Goal: Transaction & Acquisition: Purchase product/service

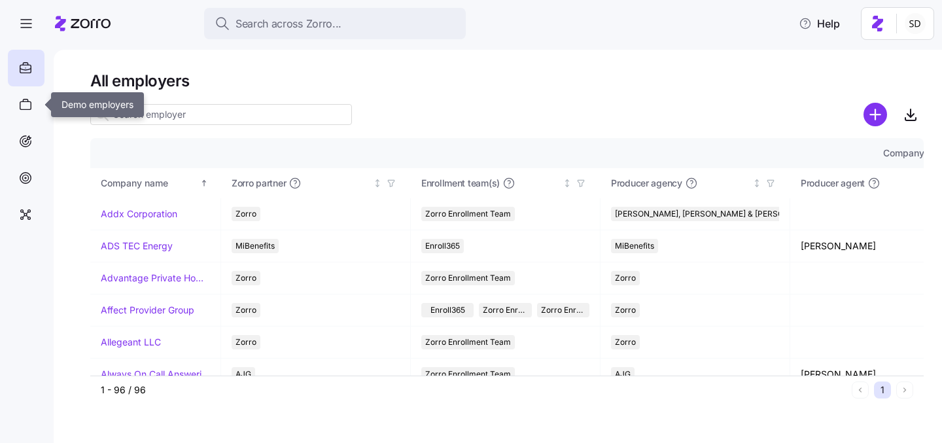
click at [24, 102] on icon at bounding box center [25, 105] width 11 height 8
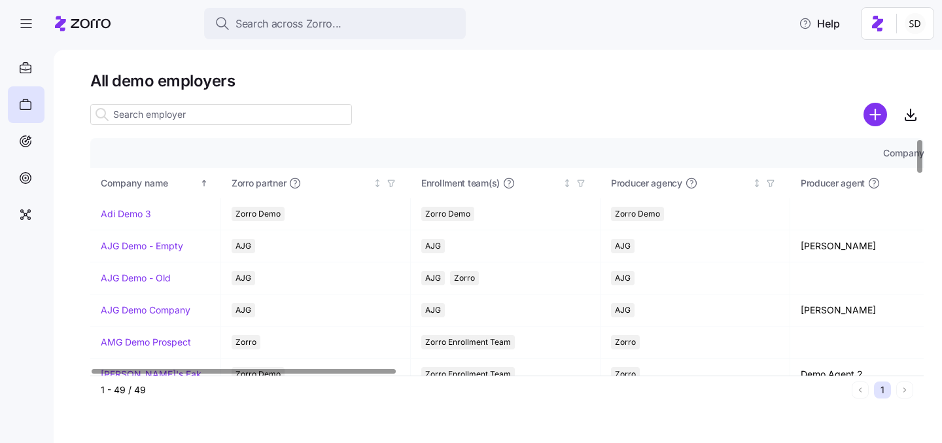
click at [164, 115] on input at bounding box center [221, 114] width 262 height 21
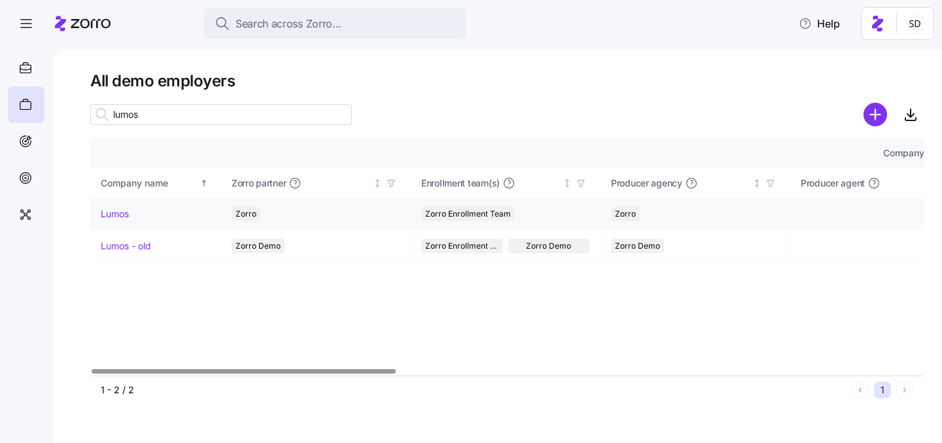
type input "lumos"
click at [106, 211] on link "Lumos" at bounding box center [115, 213] width 28 height 13
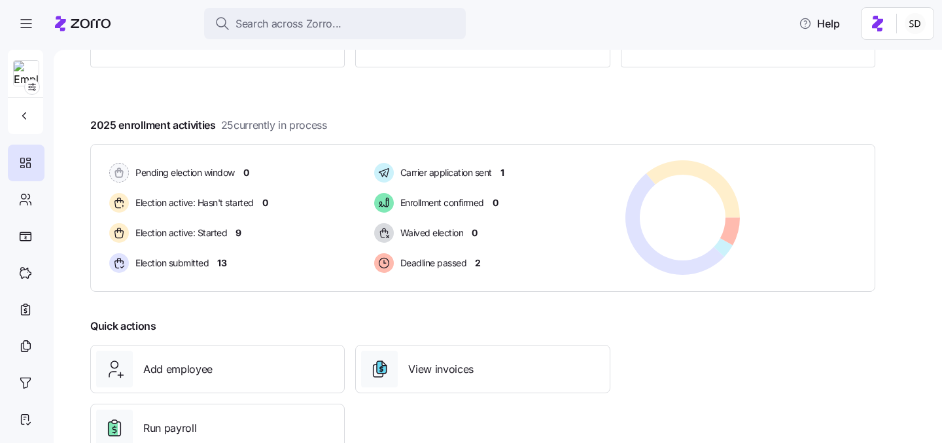
scroll to position [226, 0]
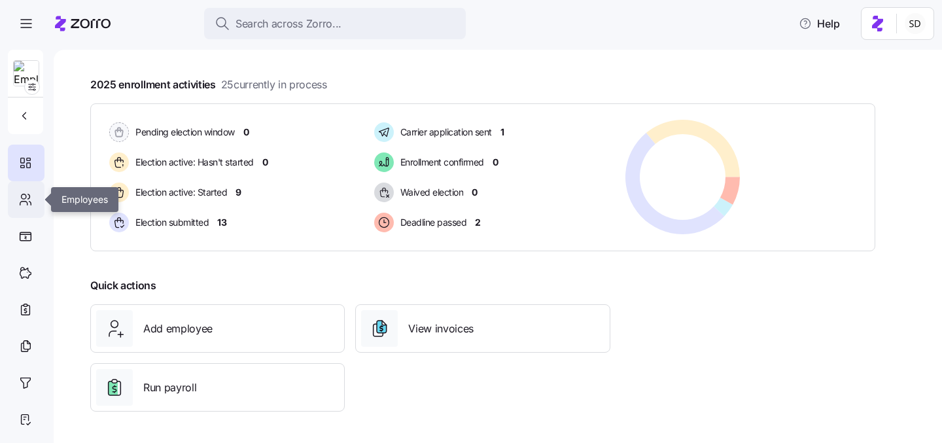
click at [28, 198] on icon at bounding box center [29, 196] width 2 height 5
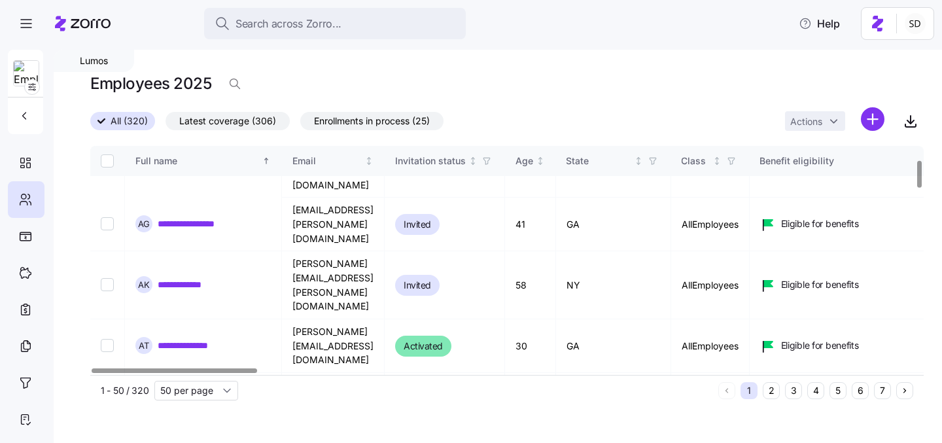
scroll to position [283, 0]
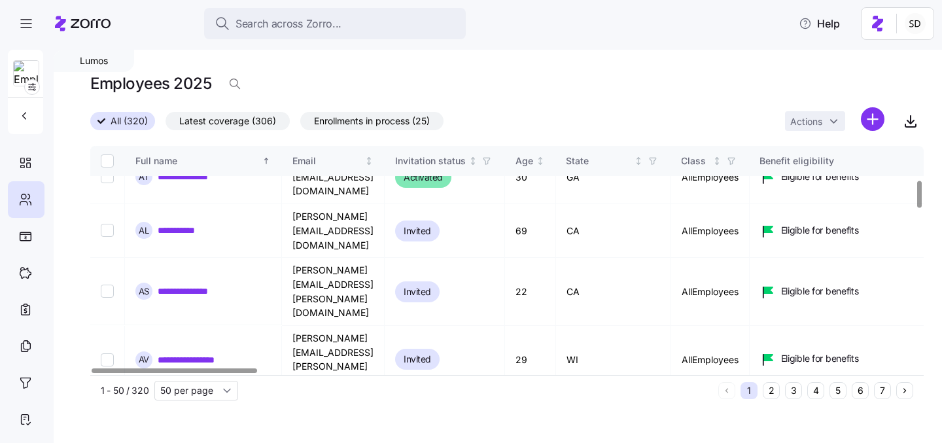
click at [858, 392] on button "6" at bounding box center [860, 390] width 17 height 17
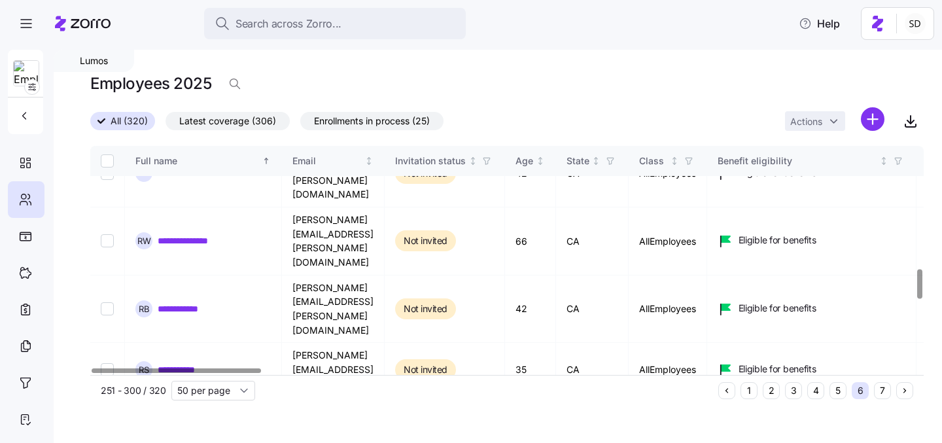
scroll to position [952, 0]
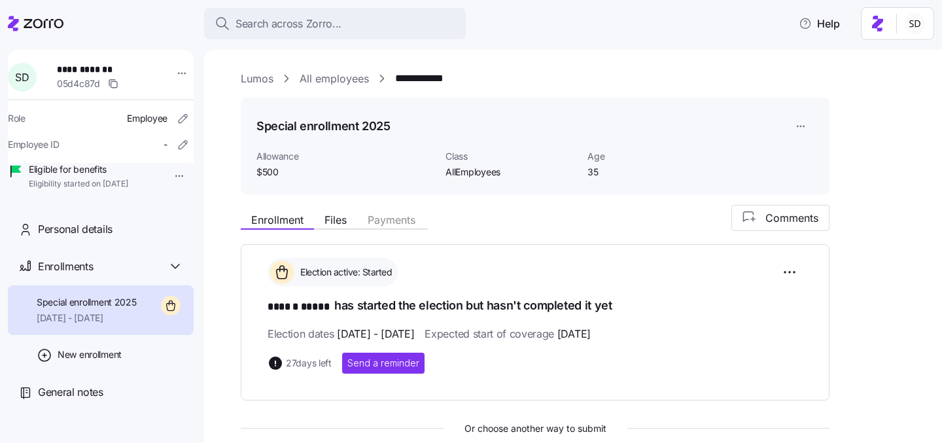
scroll to position [126, 0]
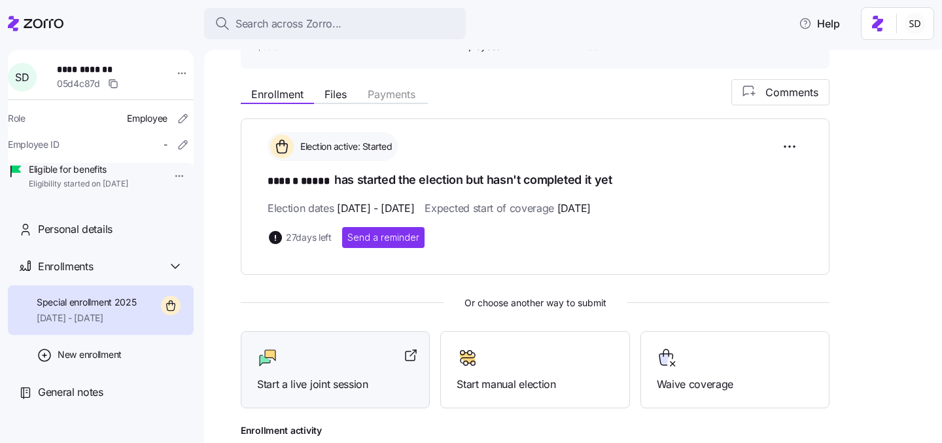
click at [360, 380] on span "Start a live joint session" at bounding box center [335, 384] width 156 height 16
click at [15, 27] on icon at bounding box center [13, 23] width 11 height 15
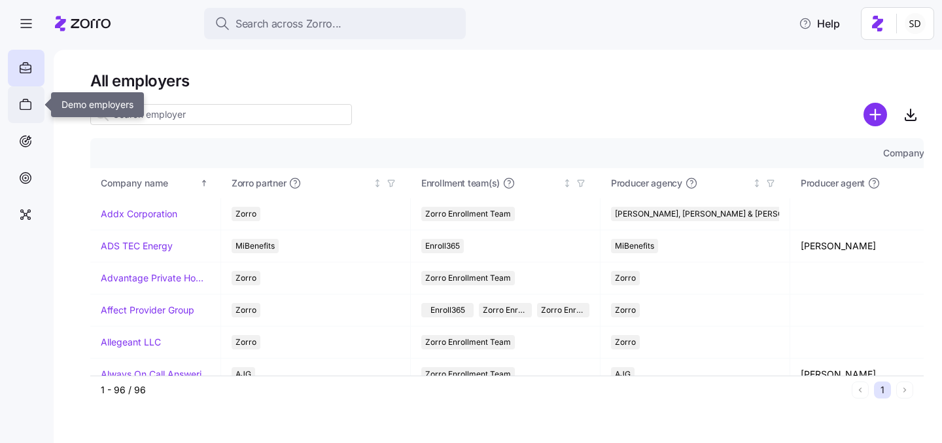
click at [22, 109] on icon at bounding box center [25, 105] width 11 height 8
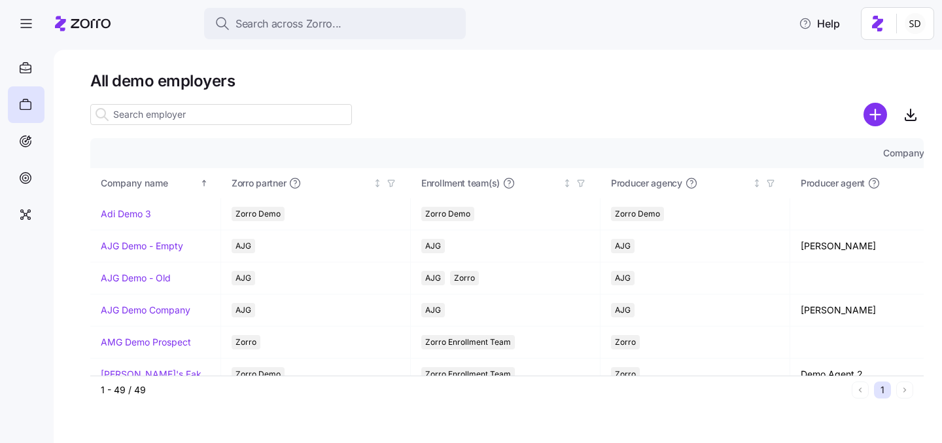
click at [163, 116] on input at bounding box center [221, 114] width 262 height 21
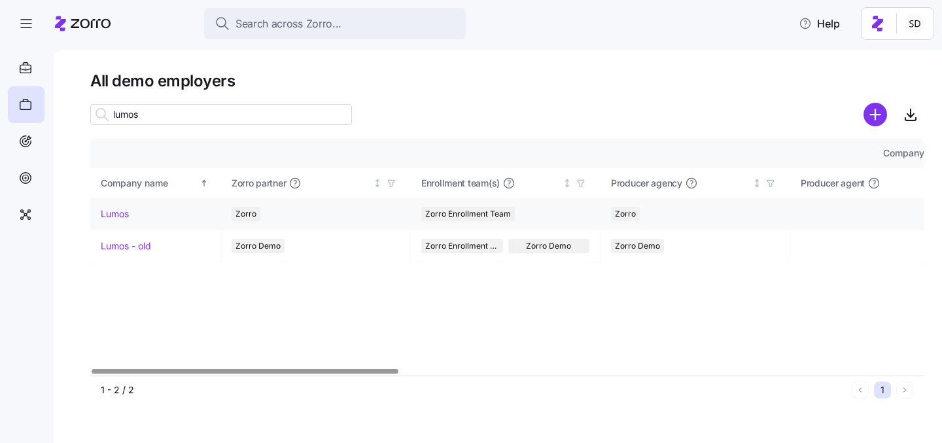
type input "lumos"
click at [109, 210] on link "Lumos" at bounding box center [115, 213] width 28 height 13
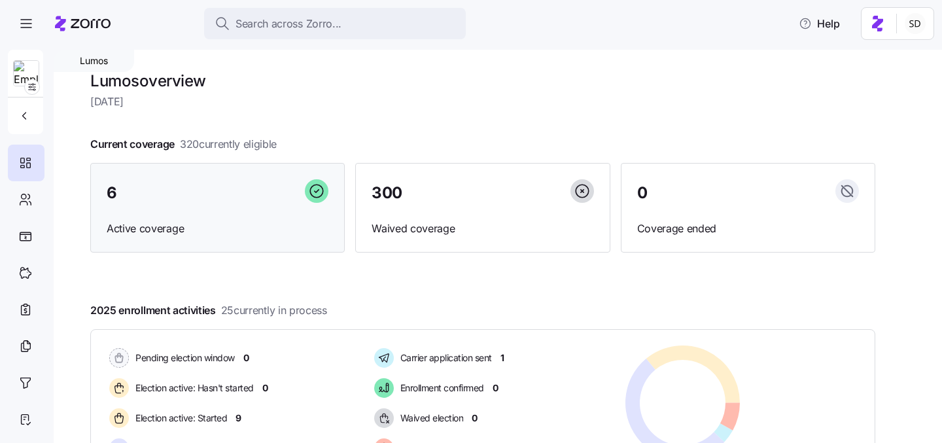
click at [104, 177] on div "6 Active coverage" at bounding box center [217, 208] width 254 height 90
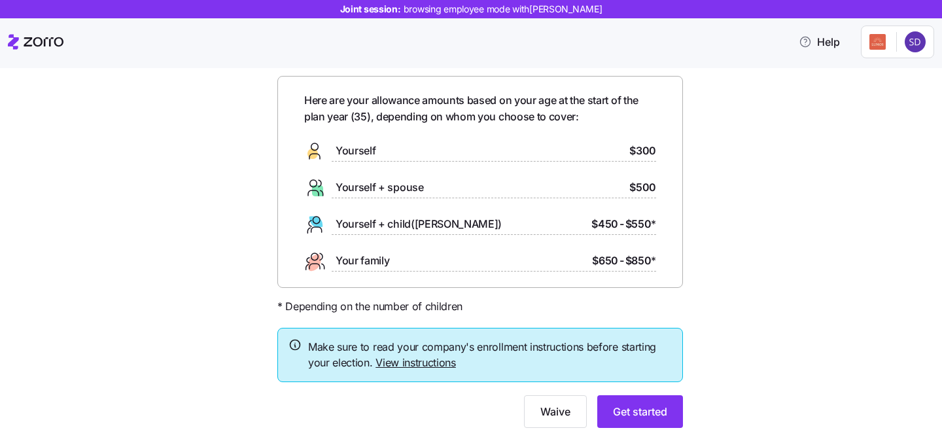
scroll to position [64, 0]
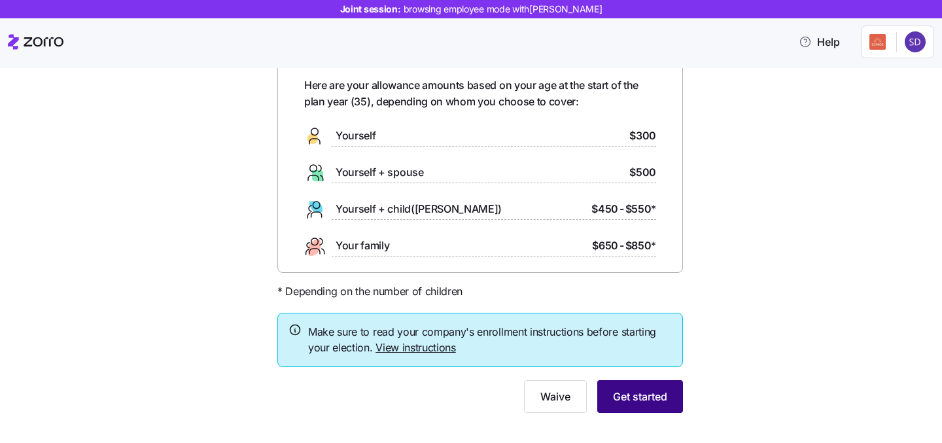
click at [635, 394] on span "Get started" at bounding box center [640, 397] width 54 height 16
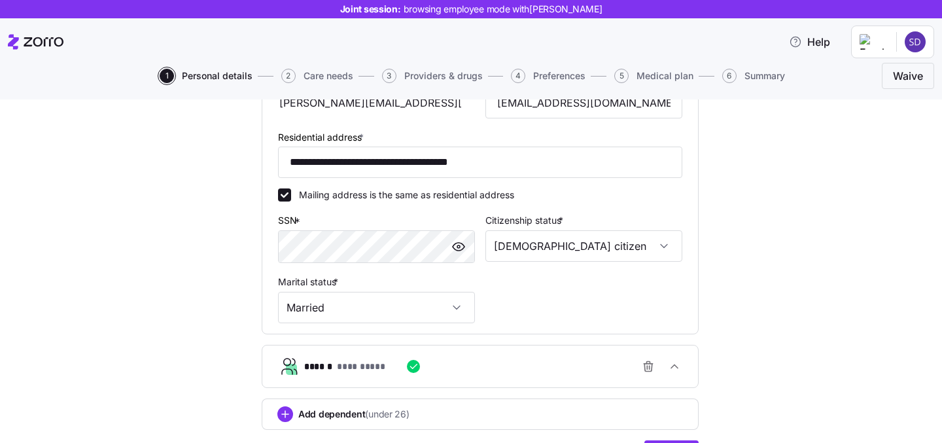
scroll to position [430, 0]
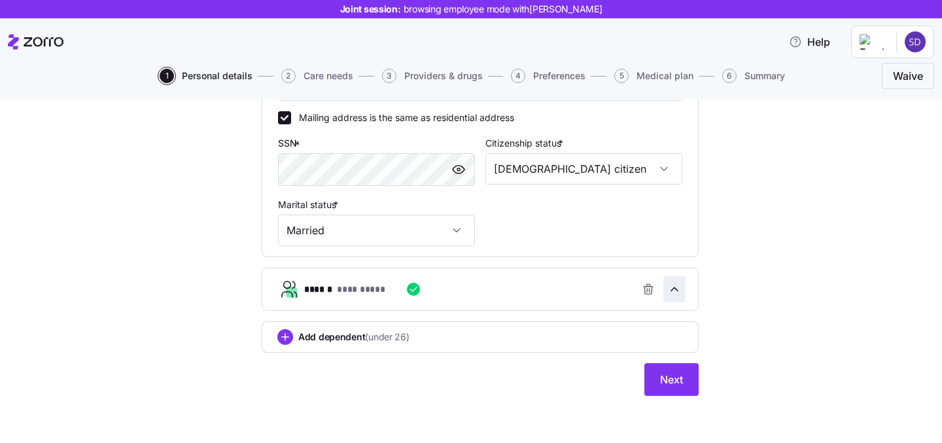
click at [682, 292] on span "button" at bounding box center [674, 289] width 21 height 25
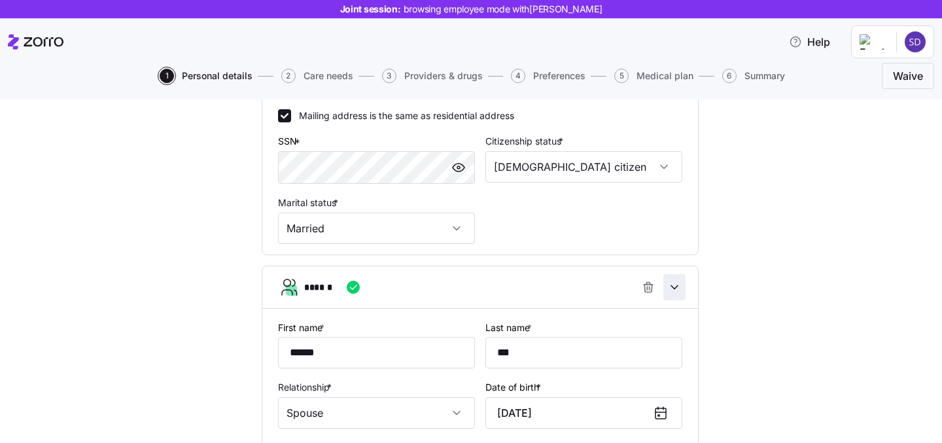
click at [682, 292] on span "button" at bounding box center [674, 287] width 21 height 25
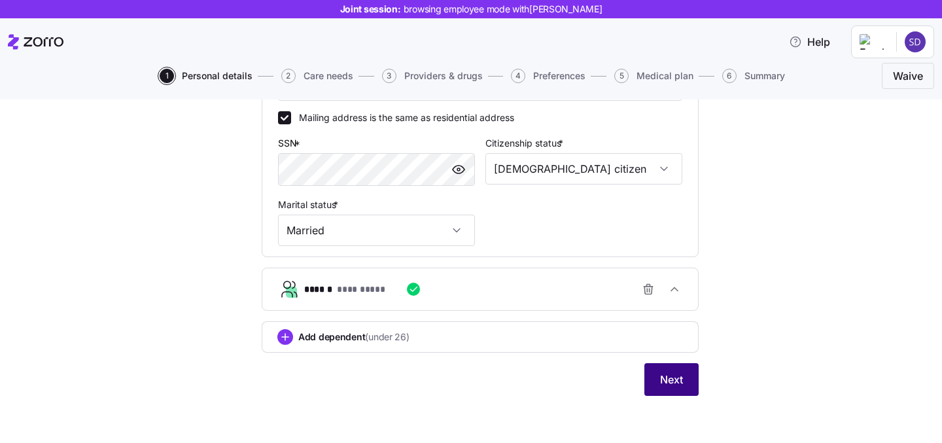
click at [668, 379] on span "Next" at bounding box center [671, 380] width 23 height 16
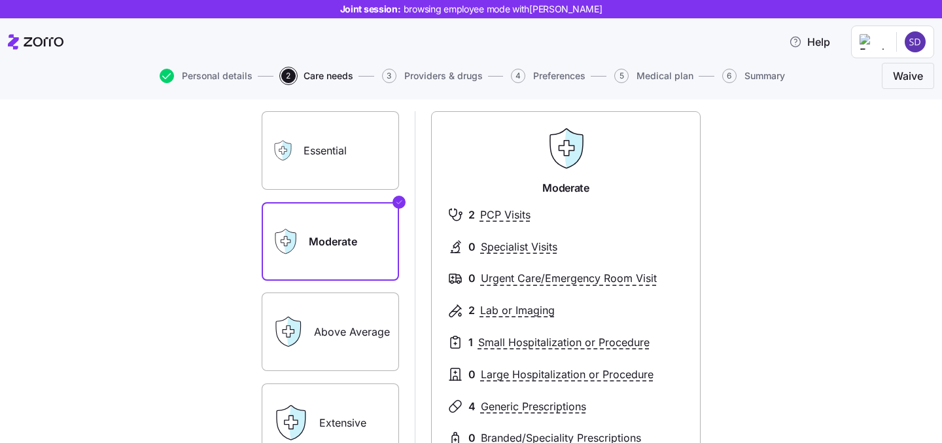
scroll to position [98, 0]
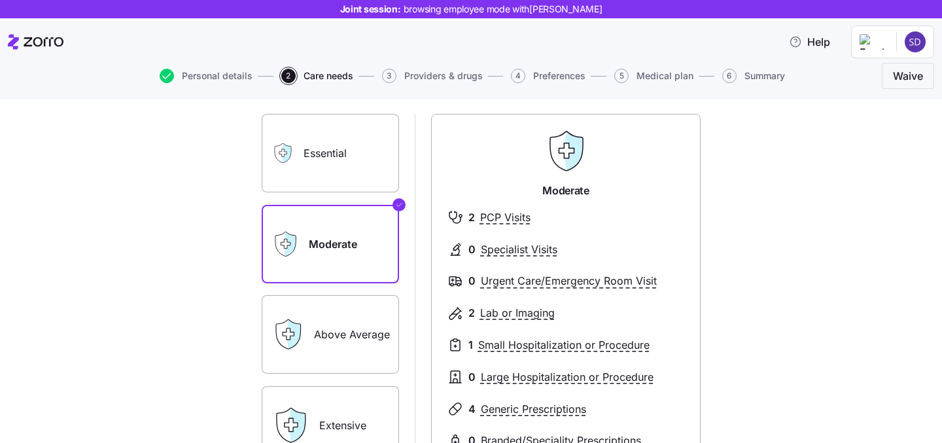
click at [304, 151] on label "Essential" at bounding box center [330, 153] width 137 height 78
click at [0, 0] on input "Essential" at bounding box center [0, 0] width 0 height 0
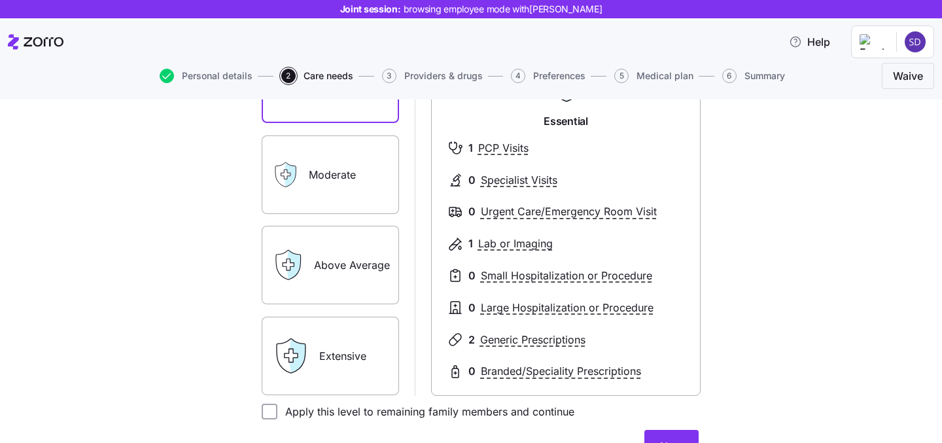
scroll to position [187, 0]
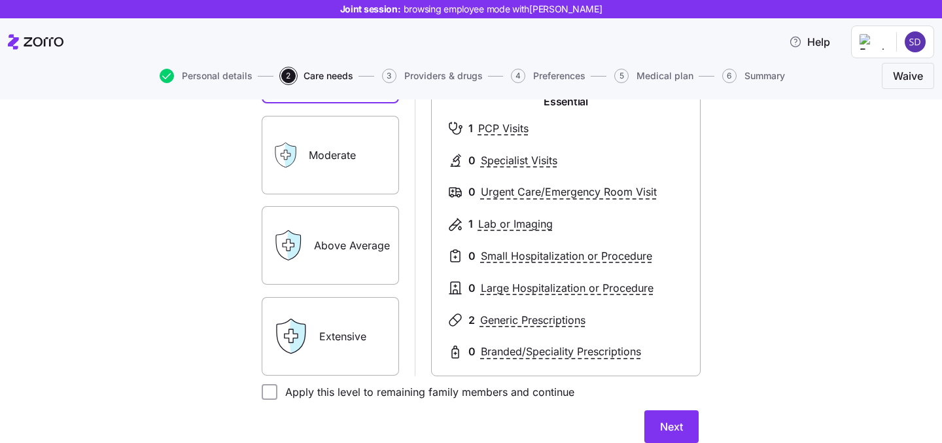
click at [339, 364] on label "Extensive" at bounding box center [330, 336] width 137 height 78
click at [0, 0] on input "Extensive" at bounding box center [0, 0] width 0 height 0
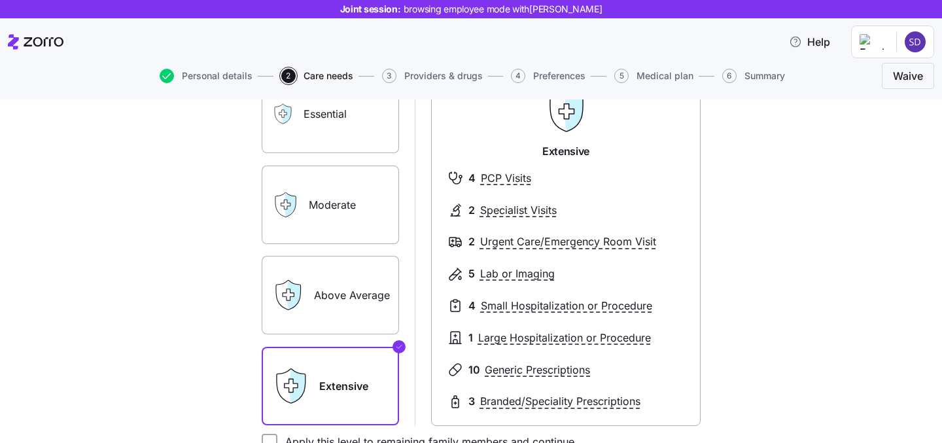
scroll to position [131, 0]
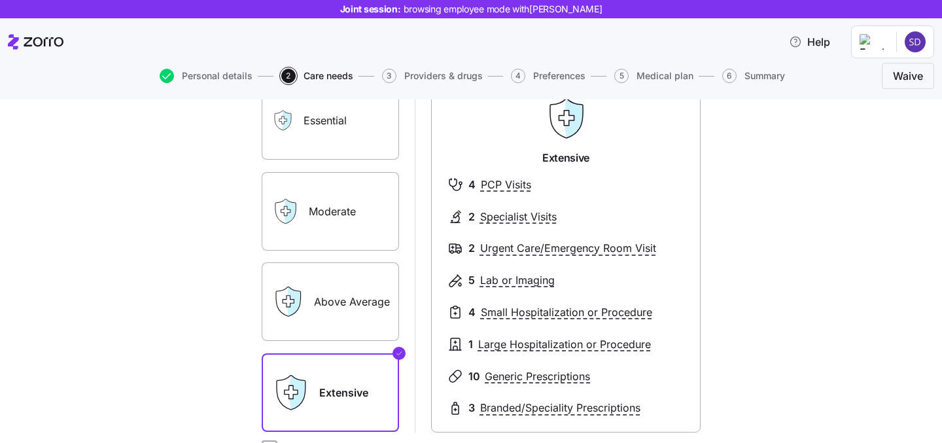
click at [341, 228] on label "Moderate" at bounding box center [330, 211] width 137 height 78
click at [0, 0] on input "Moderate" at bounding box center [0, 0] width 0 height 0
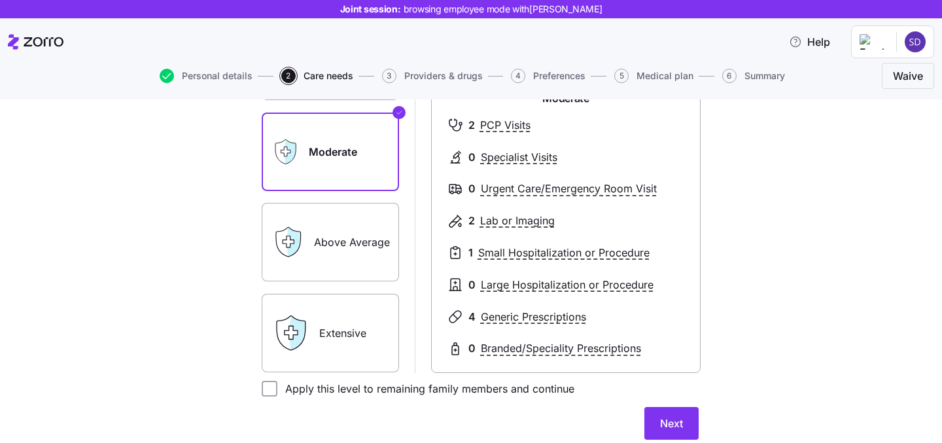
scroll to position [230, 0]
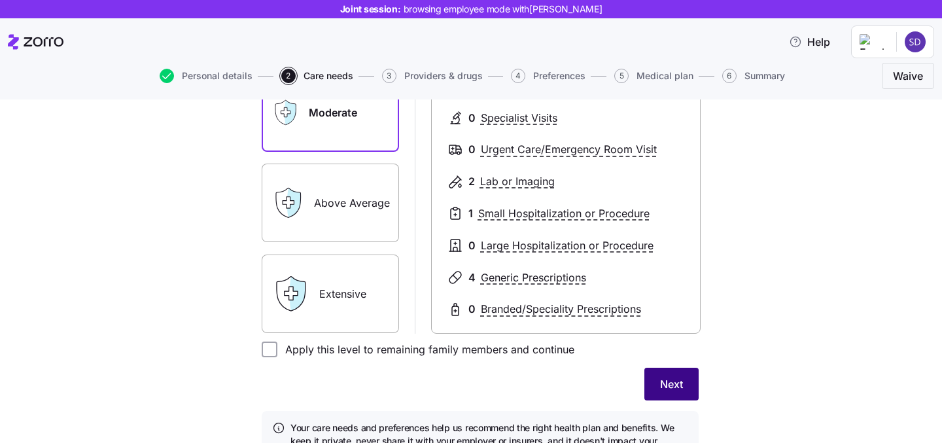
click at [671, 383] on span "Next" at bounding box center [671, 384] width 23 height 16
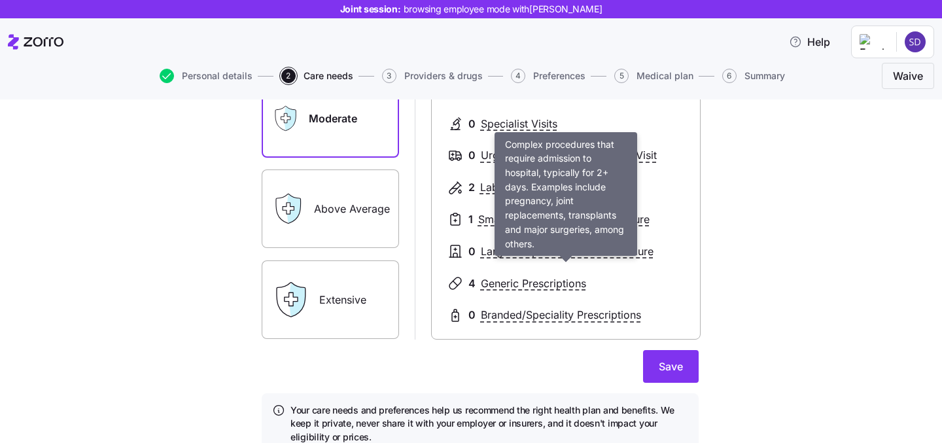
scroll to position [114, 0]
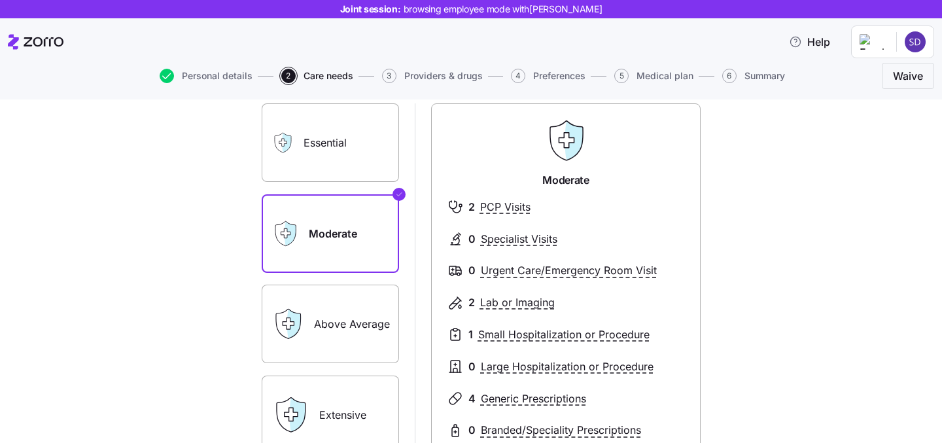
click at [353, 173] on label "Essential" at bounding box center [330, 142] width 137 height 78
click at [0, 0] on input "Essential" at bounding box center [0, 0] width 0 height 0
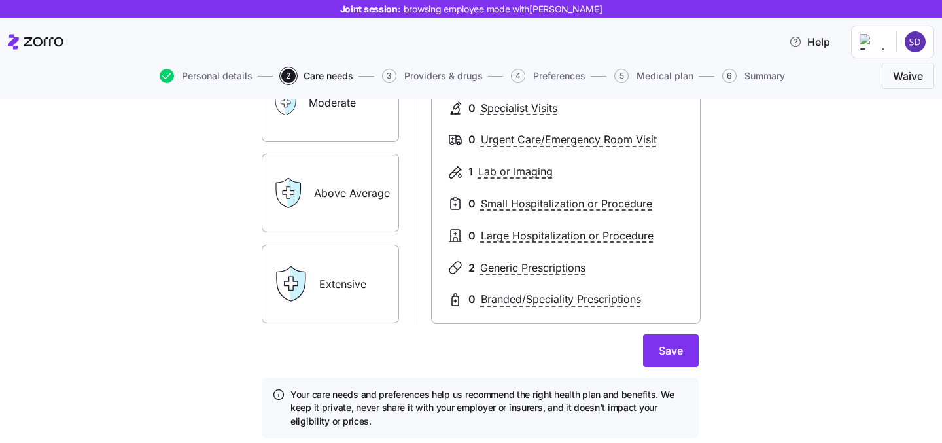
scroll to position [268, 0]
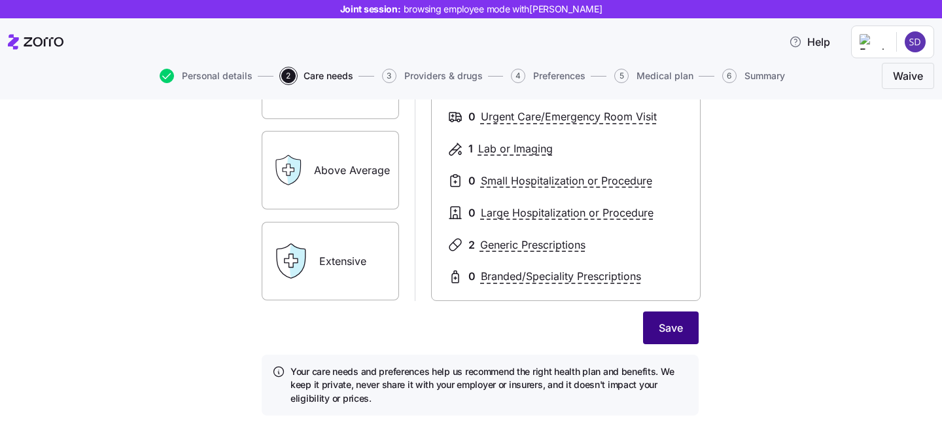
click at [664, 327] on span "Save" at bounding box center [671, 328] width 24 height 16
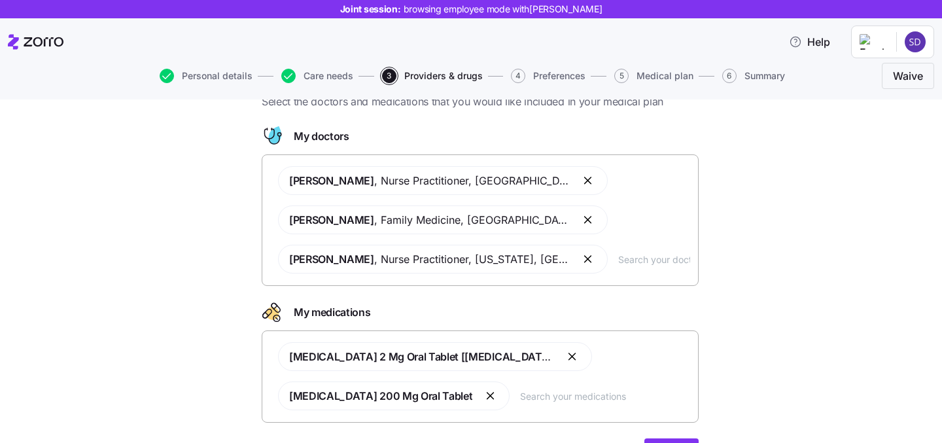
scroll to position [54, 0]
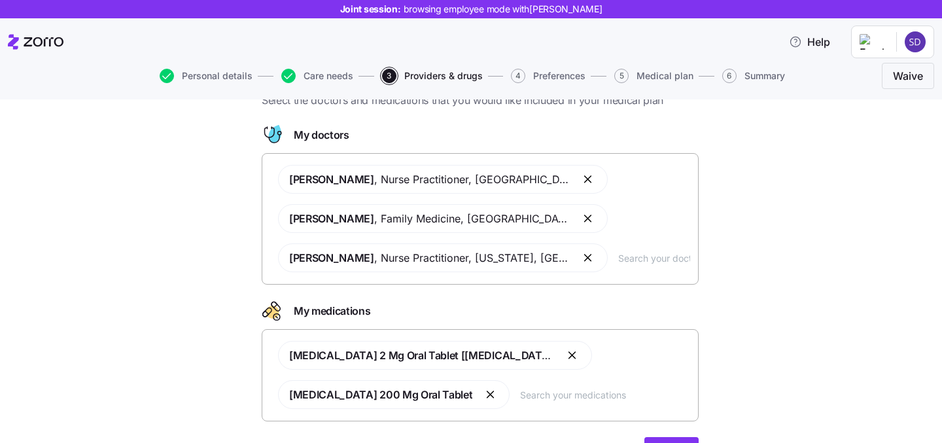
click at [623, 257] on input "text" at bounding box center [654, 258] width 72 height 14
type input "johnson"
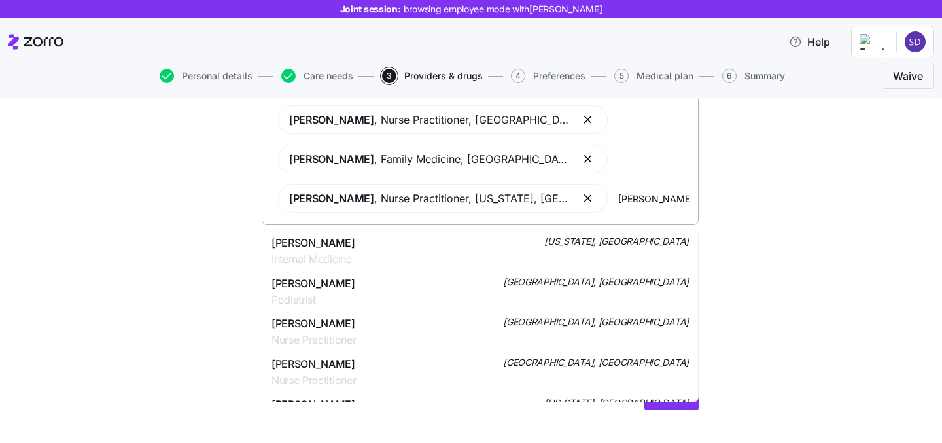
scroll to position [527, 0]
click at [572, 252] on div "Amanda Katharine Johnson Internal Medicine New York, NY" at bounding box center [479, 250] width 417 height 33
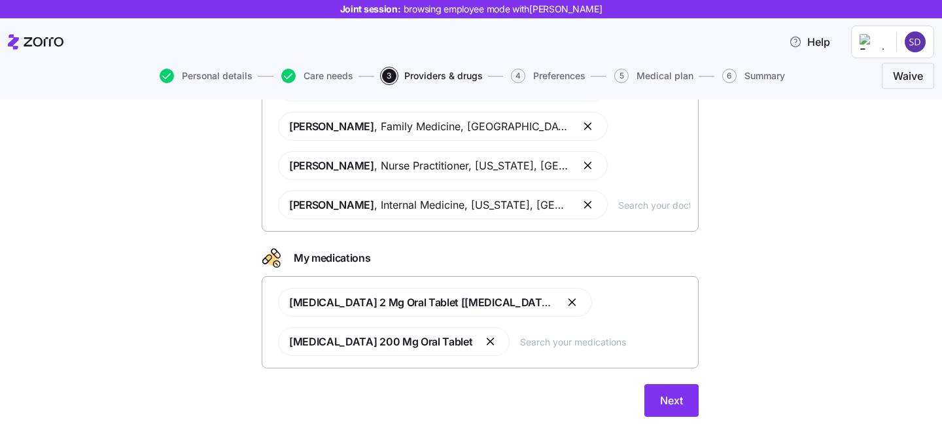
scroll to position [152, 0]
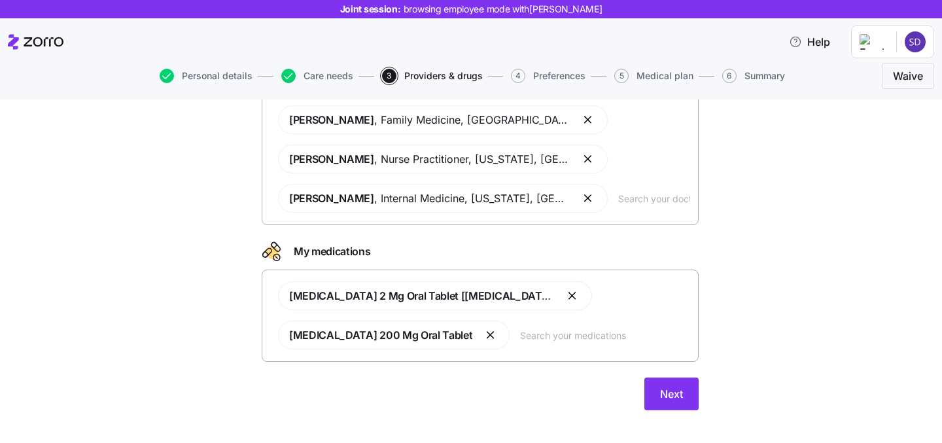
click at [565, 295] on button "button" at bounding box center [573, 296] width 16 height 16
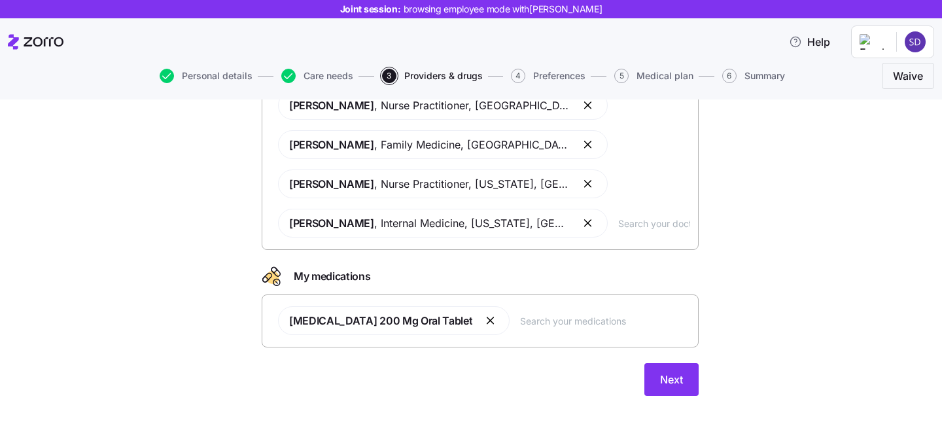
scroll to position [128, 0]
click at [520, 320] on input "text" at bounding box center [605, 320] width 170 height 14
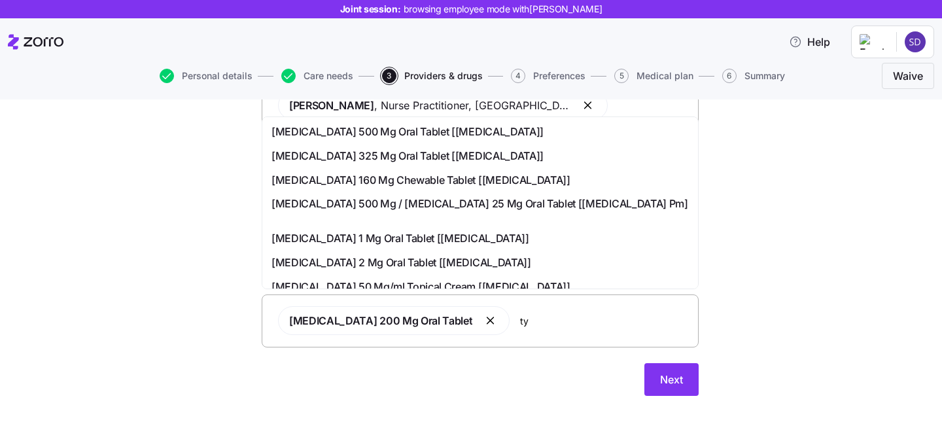
type input "t"
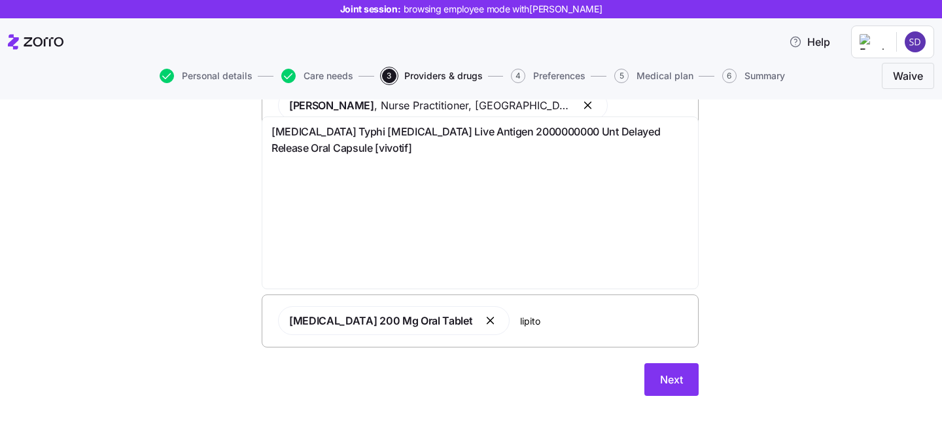
type input "lipitor"
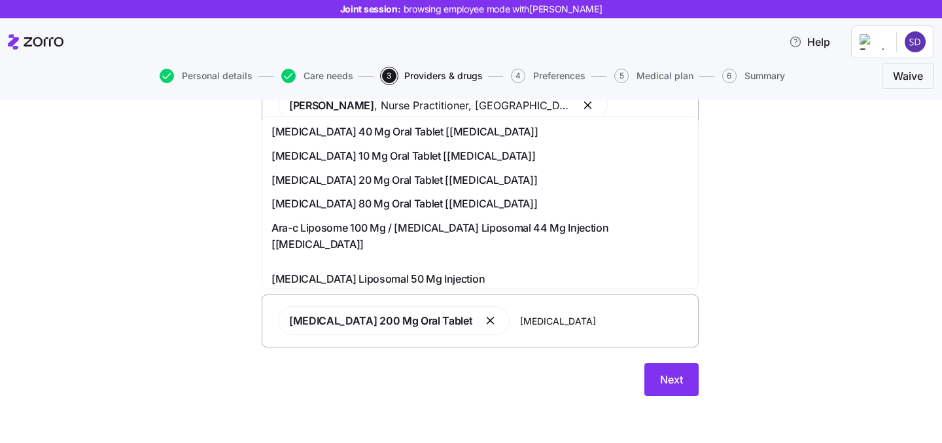
click at [382, 134] on span "Atorvastatin 40 Mg Oral Tablet [lipitor]" at bounding box center [404, 132] width 266 height 16
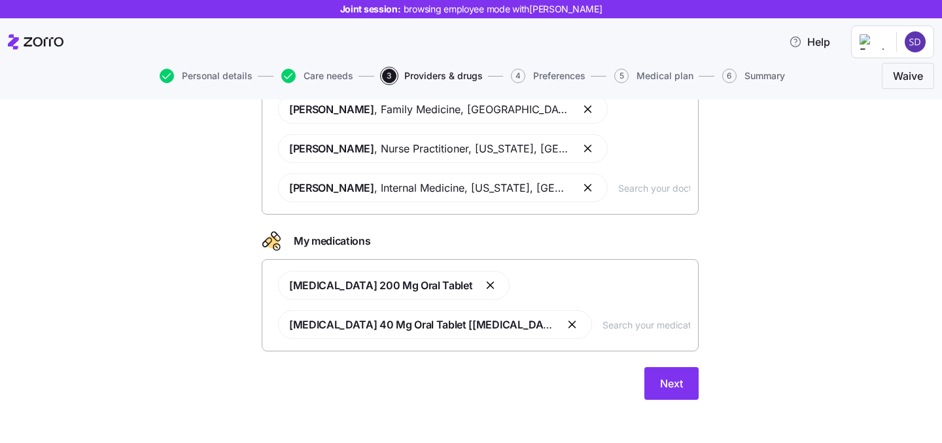
scroll to position [164, 0]
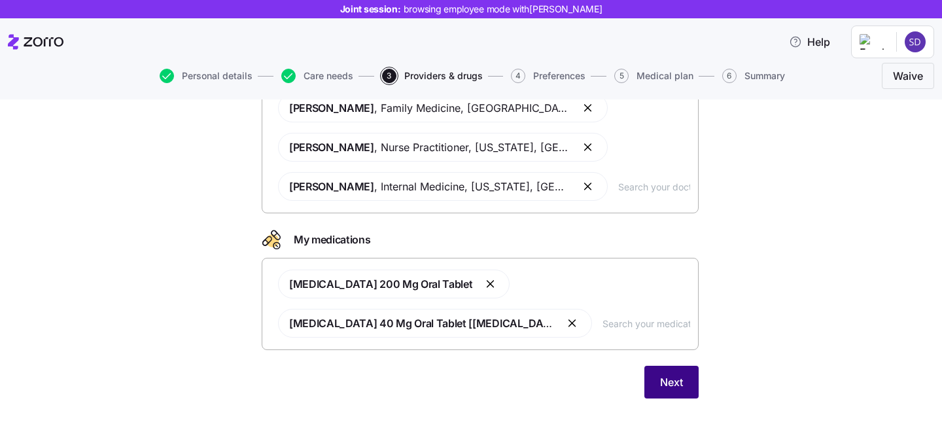
click at [666, 383] on span "Next" at bounding box center [671, 382] width 23 height 16
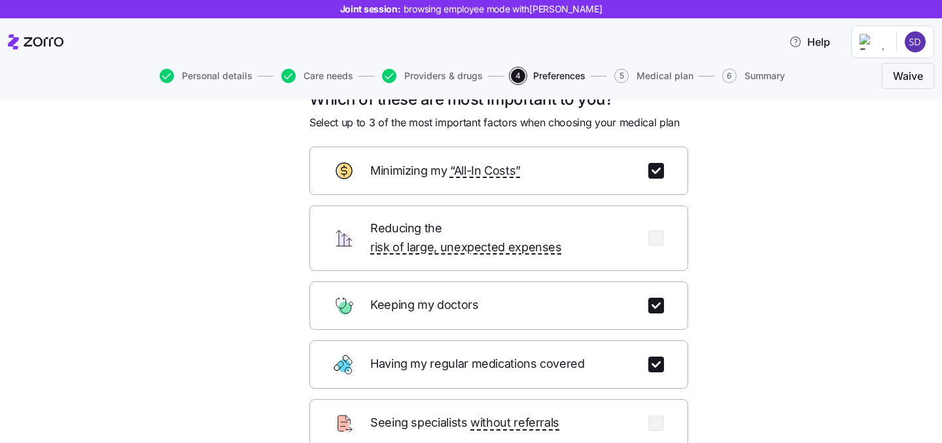
scroll to position [46, 0]
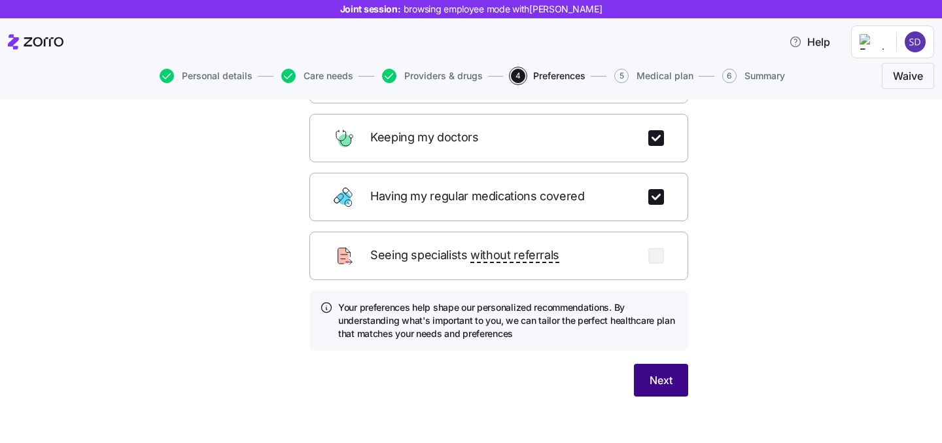
click at [659, 372] on span "Next" at bounding box center [661, 380] width 23 height 16
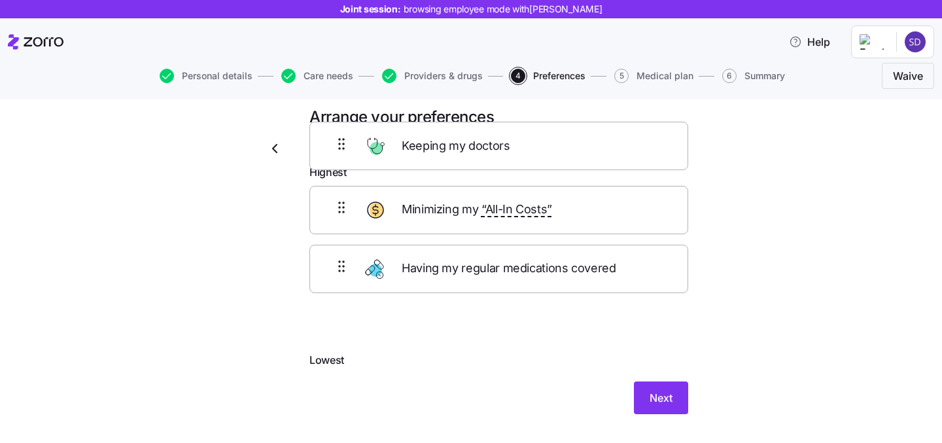
scroll to position [0, 0]
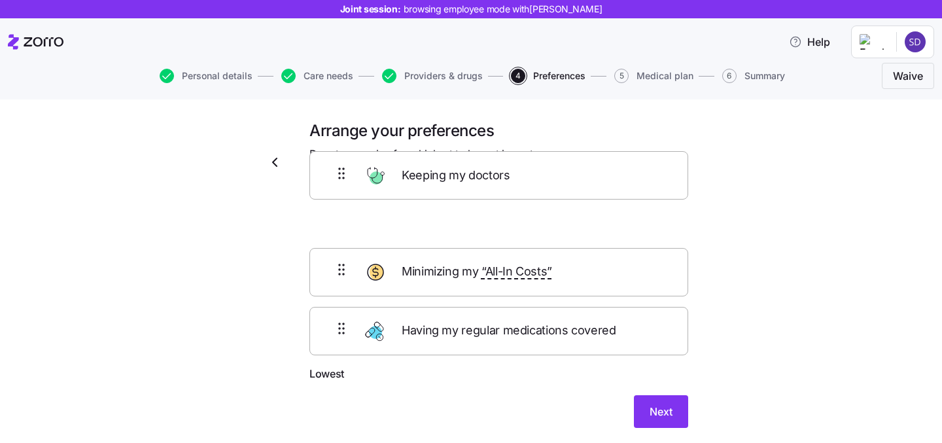
drag, startPoint x: 472, startPoint y: 234, endPoint x: 472, endPoint y: 185, distance: 48.4
click at [472, 185] on form "Highest Minimizing my “All-In Costs” Keeping my doctors Having my regular medic…" at bounding box center [498, 303] width 379 height 250
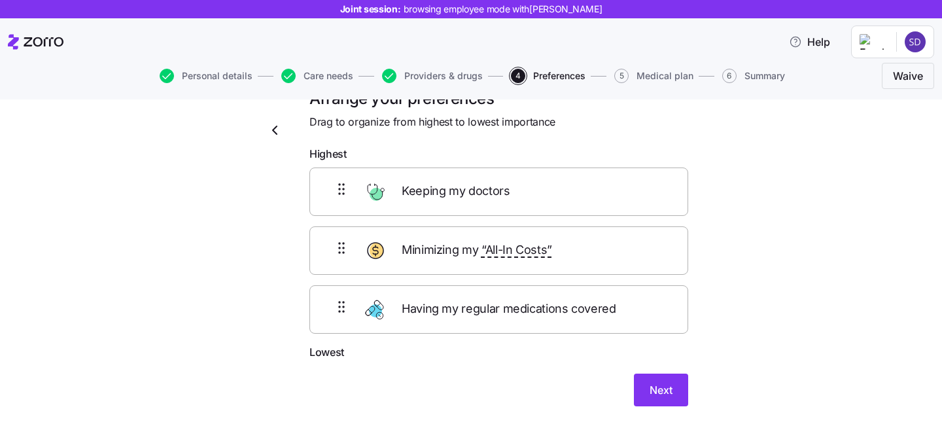
scroll to position [34, 0]
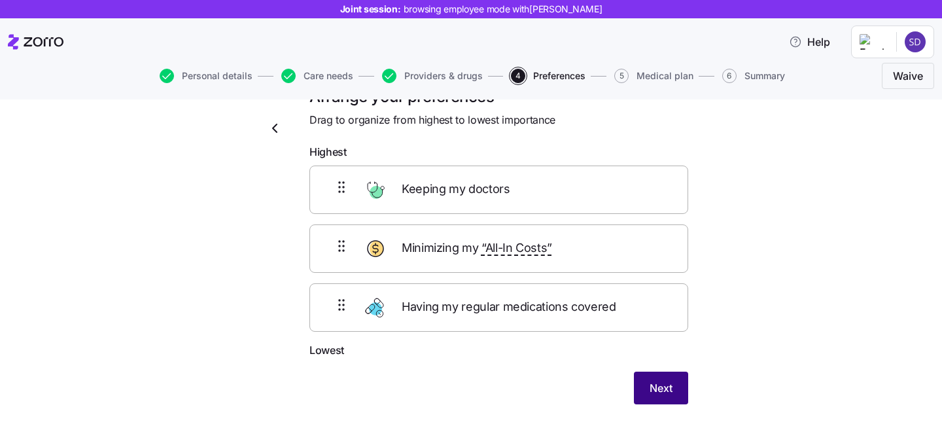
click at [657, 381] on span "Next" at bounding box center [661, 388] width 23 height 16
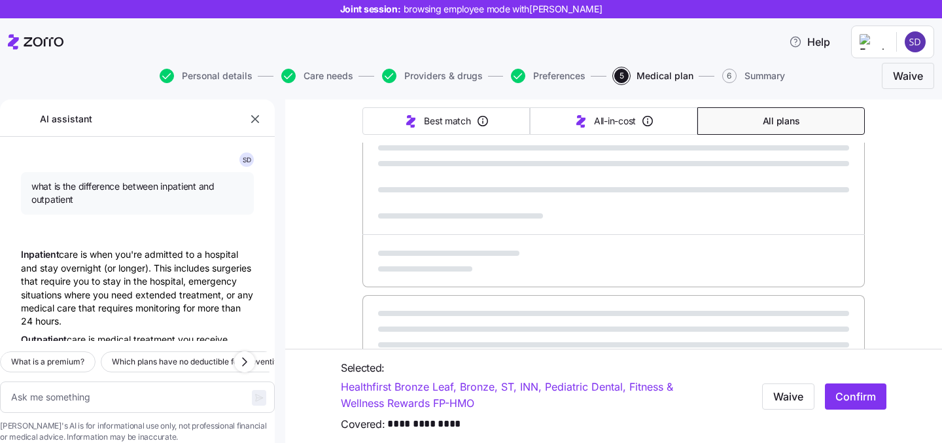
scroll to position [894, 0]
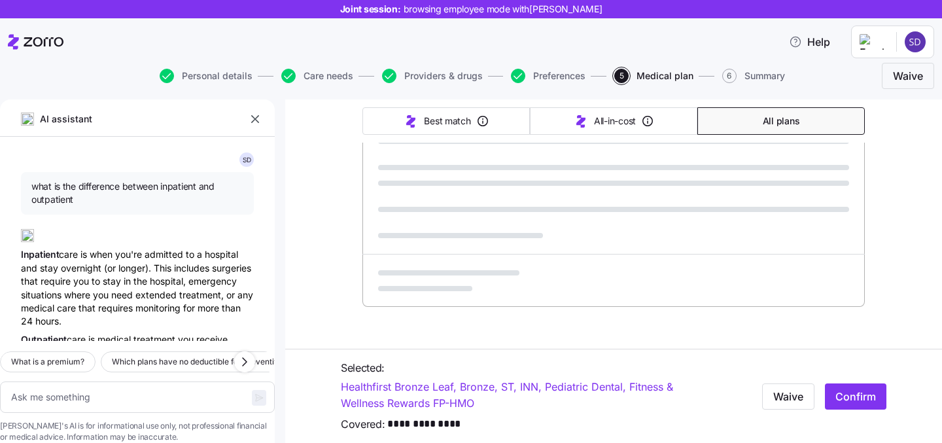
type textarea "x"
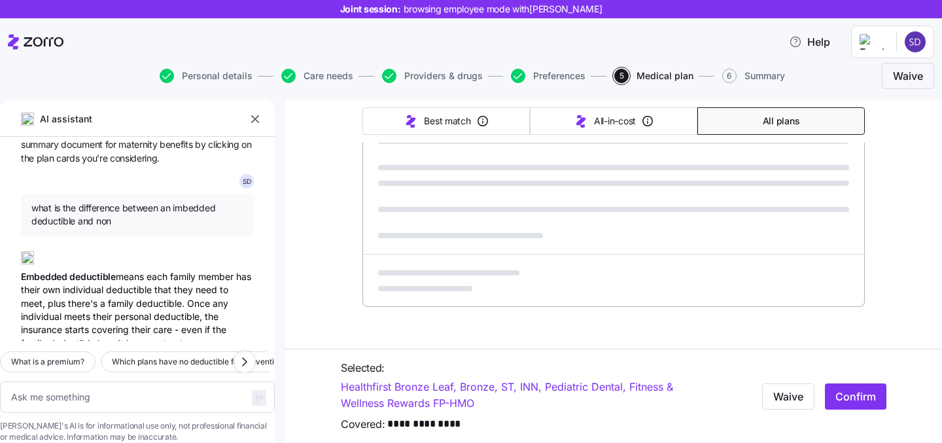
scroll to position [0, 0]
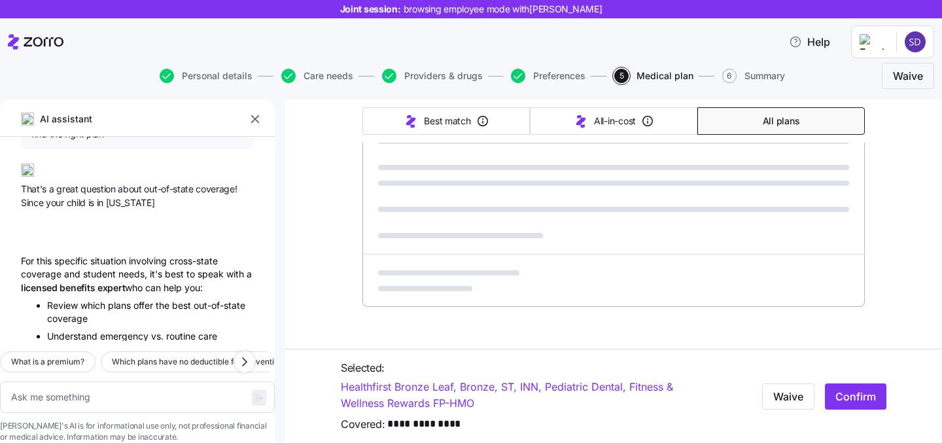
click at [251, 120] on icon "button" at bounding box center [255, 119] width 13 height 13
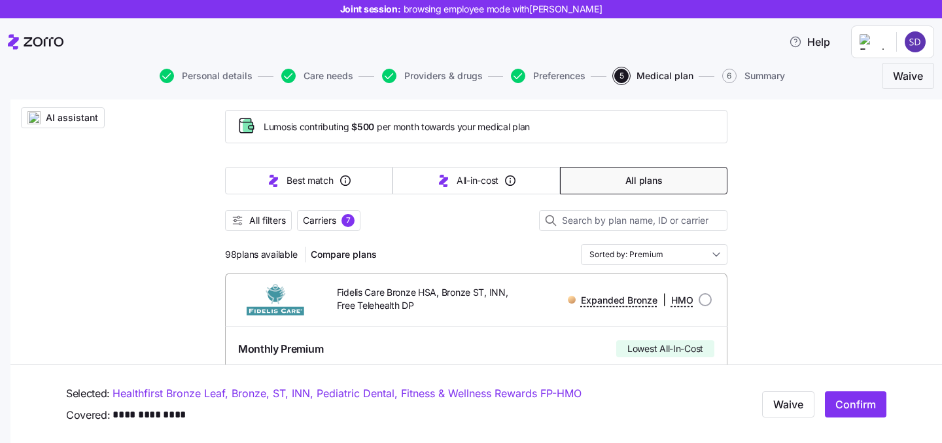
scroll to position [71, 0]
drag, startPoint x: 224, startPoint y: 255, endPoint x: 287, endPoint y: 254, distance: 63.5
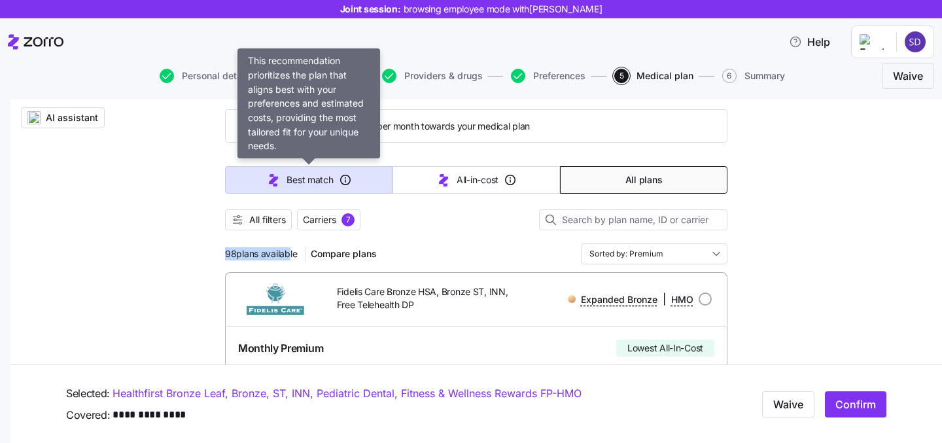
click at [321, 179] on span "Best match" at bounding box center [310, 179] width 46 height 13
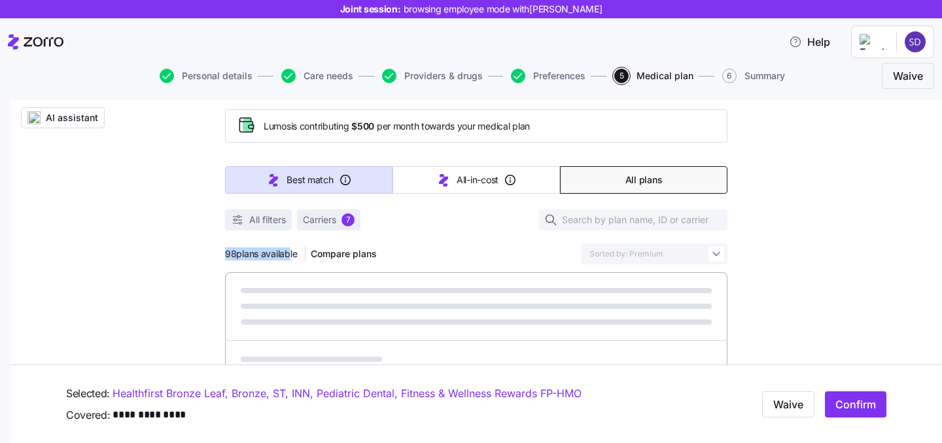
type input "Sorted by: Best match"
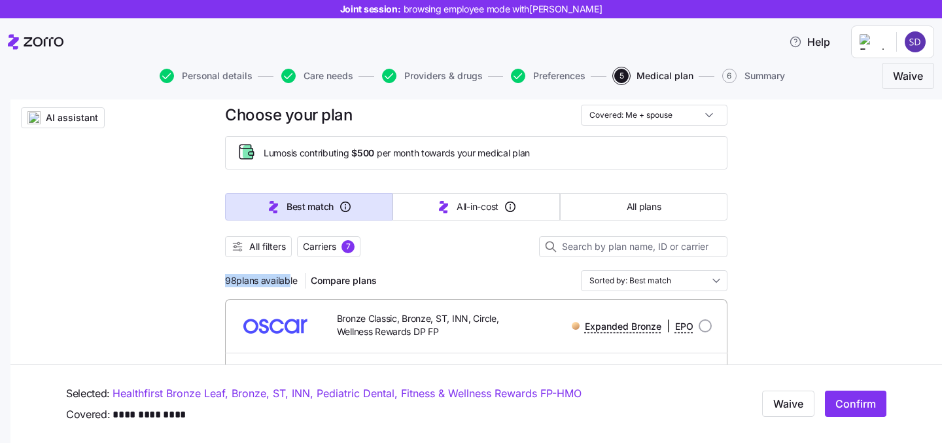
scroll to position [52, 0]
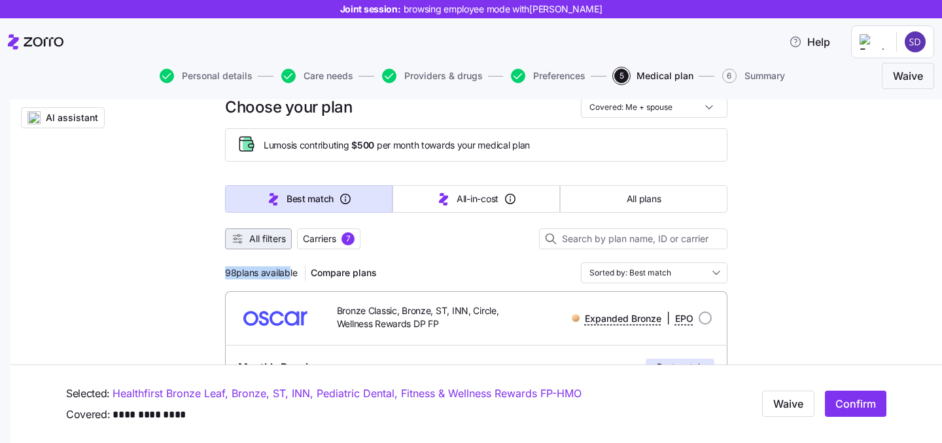
click at [256, 238] on span "All filters" at bounding box center [267, 238] width 37 height 13
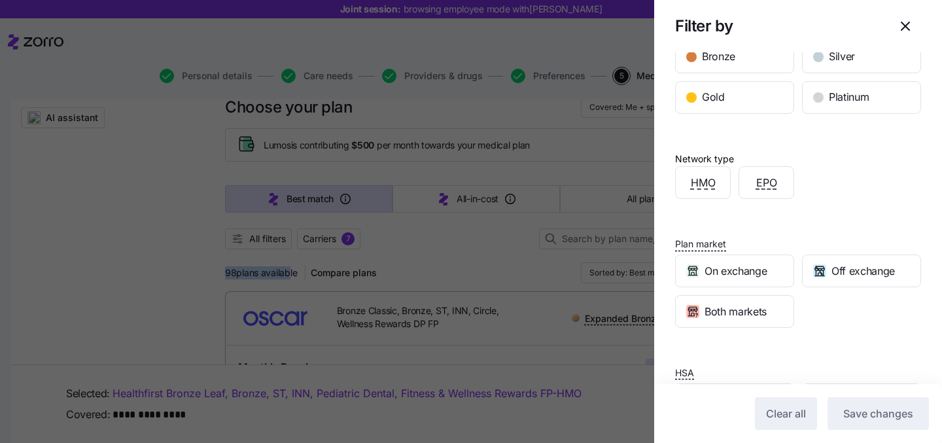
scroll to position [295, 0]
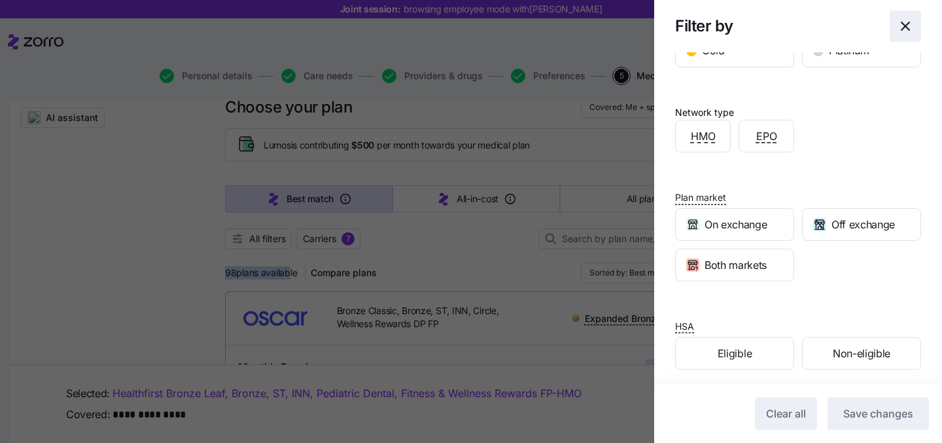
click at [912, 24] on icon "button" at bounding box center [905, 26] width 16 height 16
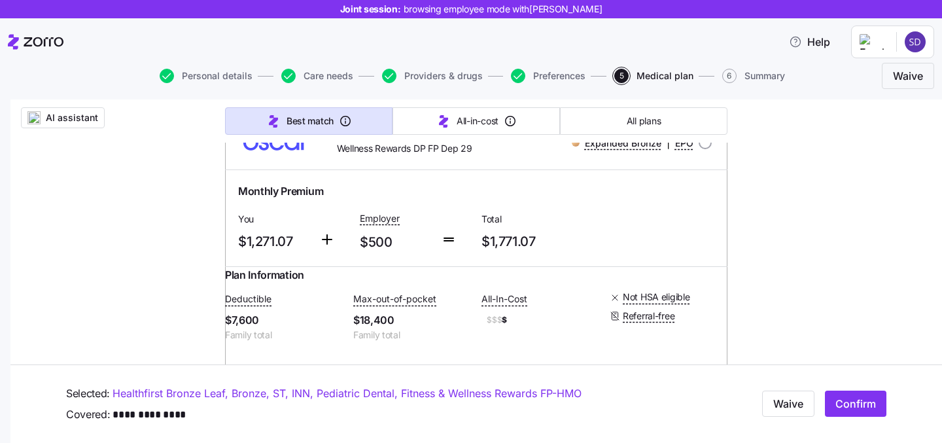
scroll to position [712, 0]
click at [706, 148] on input "radio" at bounding box center [705, 141] width 13 height 13
radio input "true"
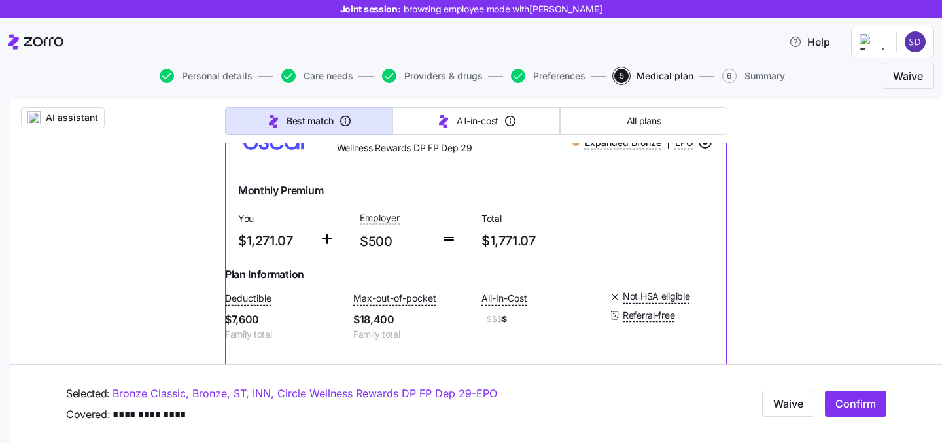
scroll to position [129, 0]
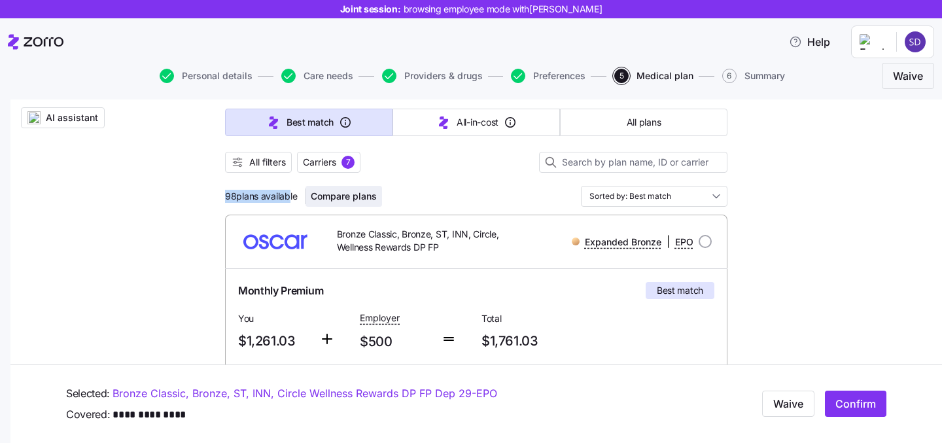
click at [352, 197] on span "Compare plans" at bounding box center [344, 196] width 66 height 13
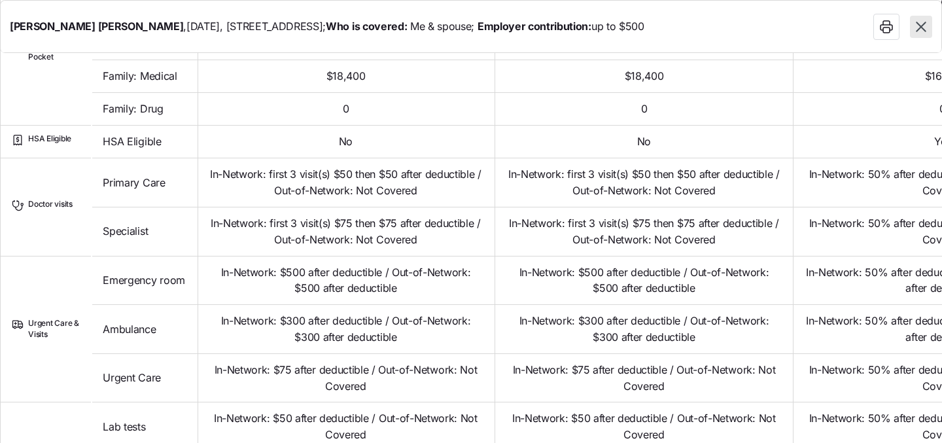
scroll to position [479, 0]
click at [922, 28] on icon "button" at bounding box center [921, 27] width 10 height 10
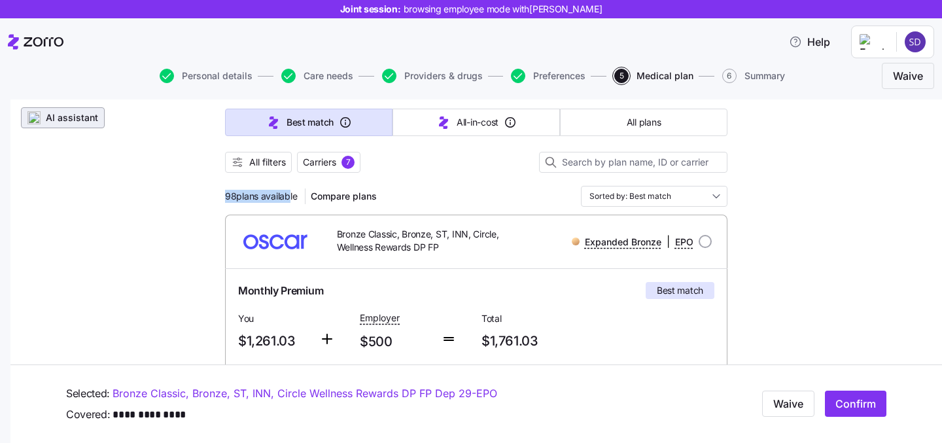
click at [58, 122] on span "AI assistant" at bounding box center [72, 117] width 52 height 13
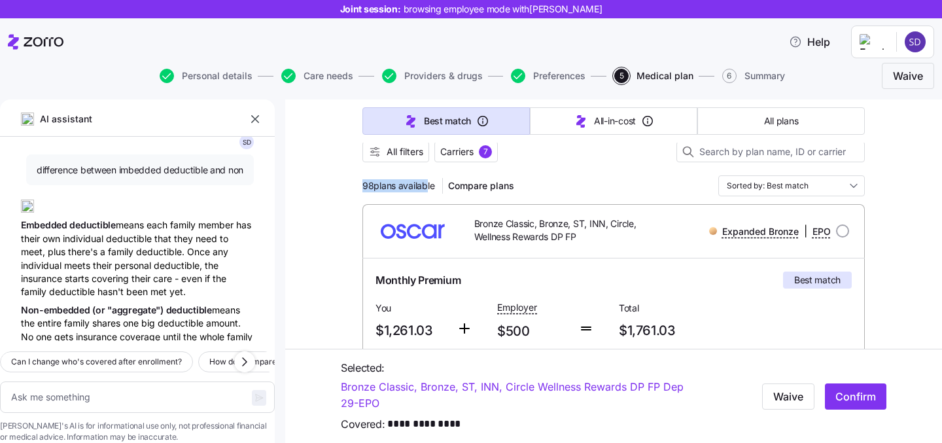
scroll to position [465, 0]
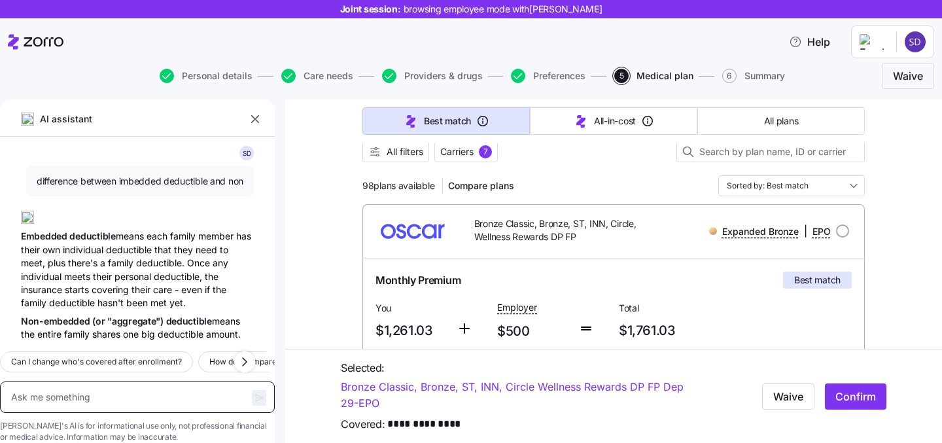
click at [111, 381] on textarea at bounding box center [137, 396] width 275 height 31
type textarea "x"
type textarea "w"
type textarea "x"
type textarea "wh"
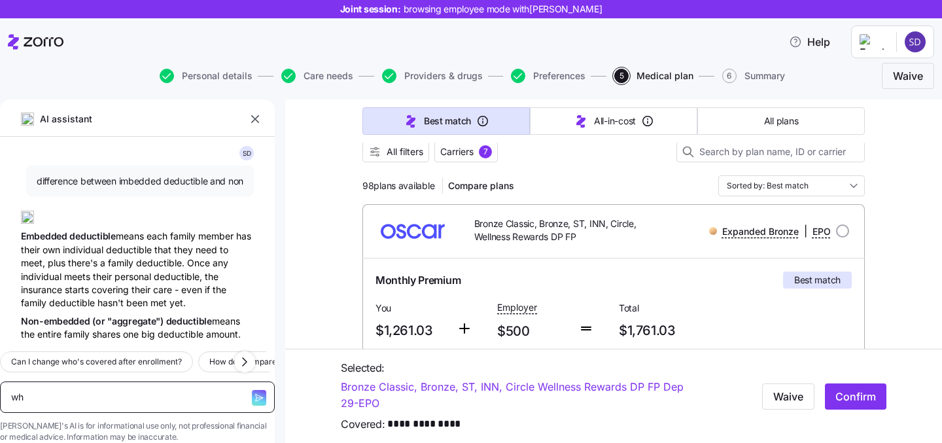
type textarea "x"
type textarea "wha"
type textarea "x"
type textarea "what"
type textarea "x"
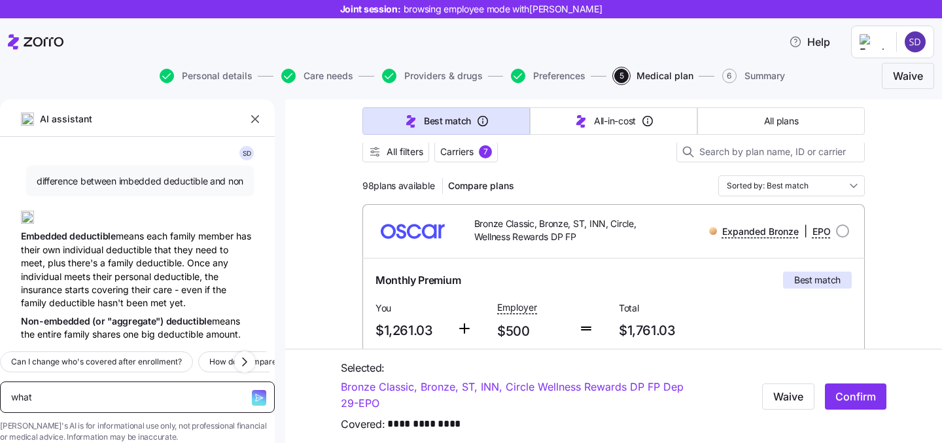
type textarea "what"
type textarea "x"
type textarea "what"
type textarea "x"
type textarea "wha"
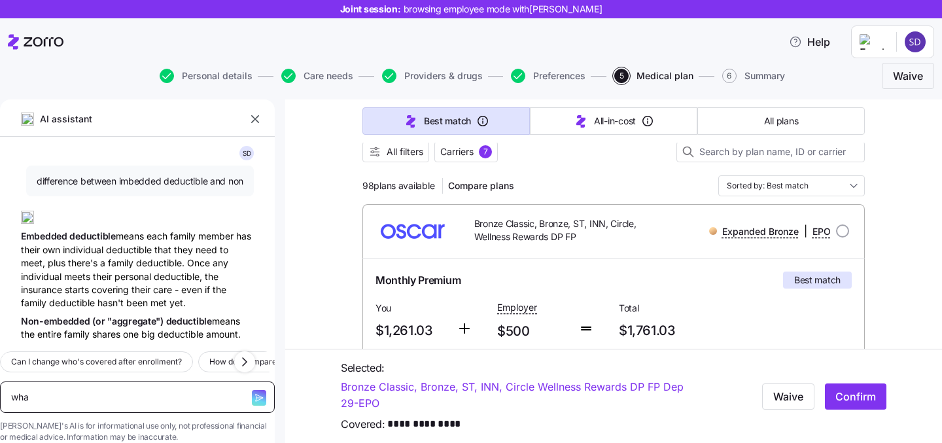
type textarea "x"
type textarea "wh"
type textarea "x"
type textarea "w"
type textarea "x"
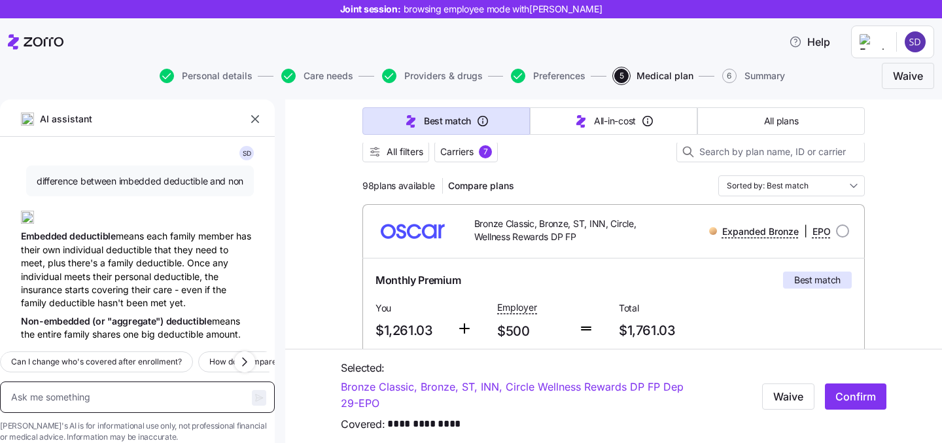
type textarea "x"
type textarea "my"
type textarea "x"
type textarea "my"
type textarea "x"
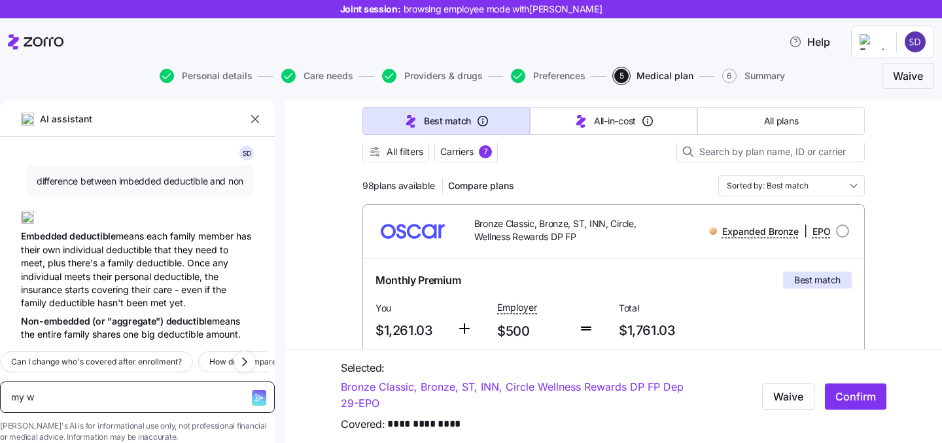
type textarea "my wi"
type textarea "x"
type textarea "my wif"
type textarea "x"
type textarea "my wife"
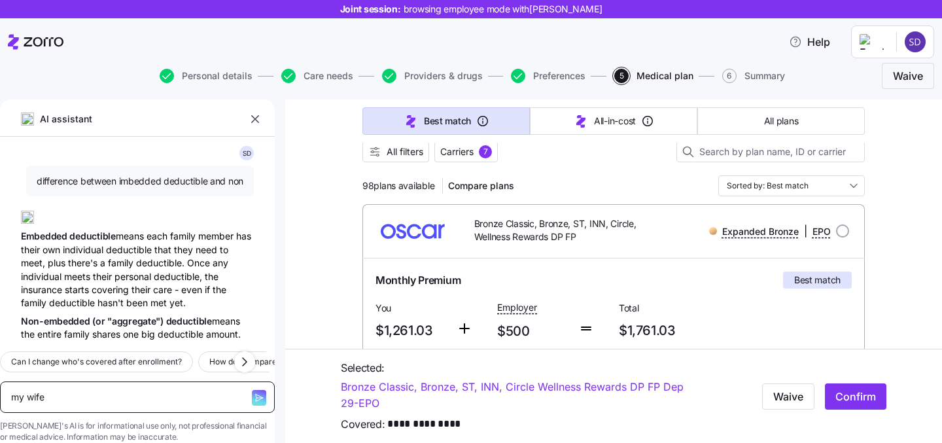
type textarea "x"
type textarea "my wife s"
type textarea "x"
type textarea "my wife s"
type textarea "x"
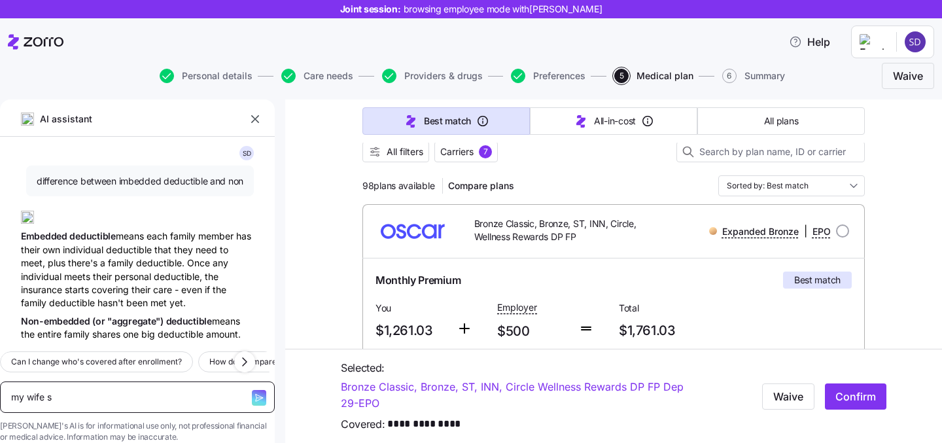
type textarea "my wife"
type textarea "x"
type textarea "my wife"
type textarea "x"
type textarea "my wife"
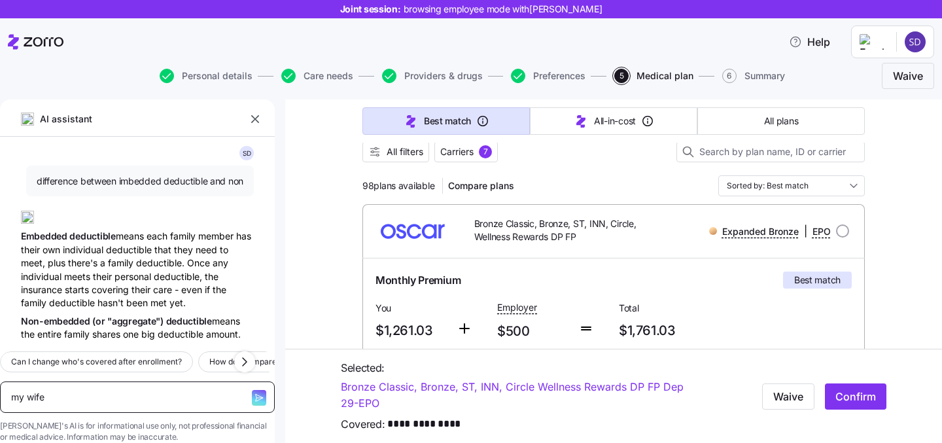
type textarea "x"
type textarea "my wife i"
type textarea "x"
type textarea "my wife is"
type textarea "x"
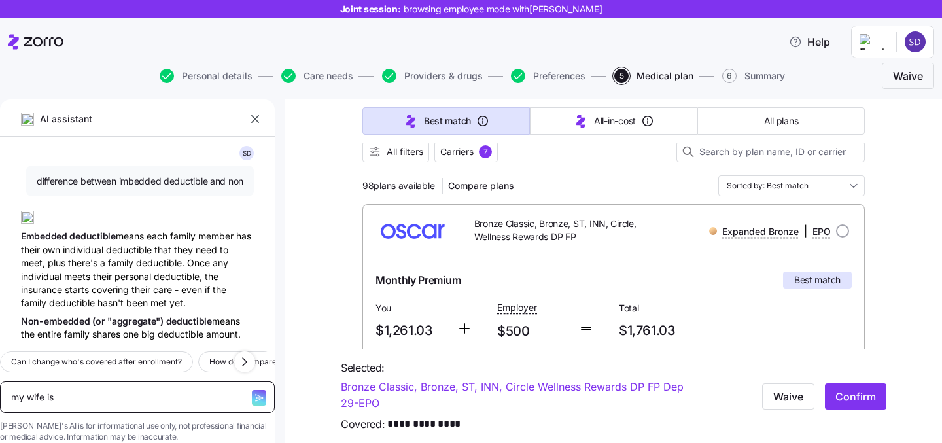
type textarea "my wife is"
type textarea "x"
type textarea "my wife is p"
type textarea "x"
type textarea "my wife is pr"
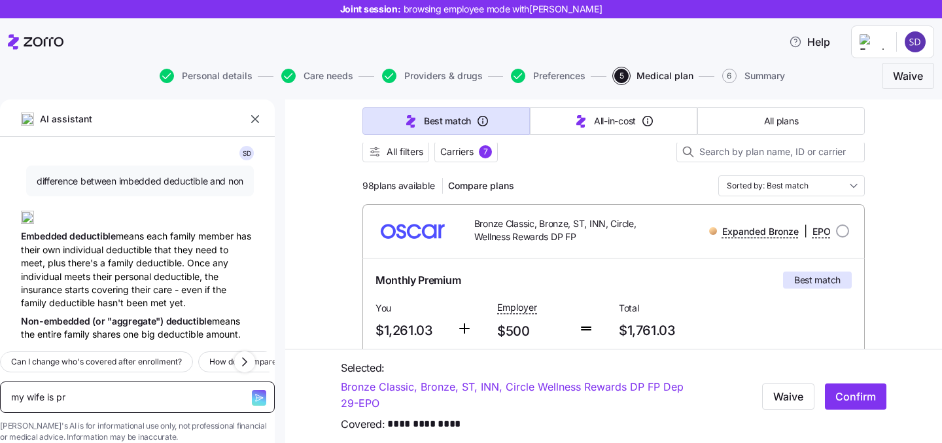
type textarea "x"
type textarea "my wife is preg"
type textarea "x"
type textarea "my wife is pregn"
type textarea "x"
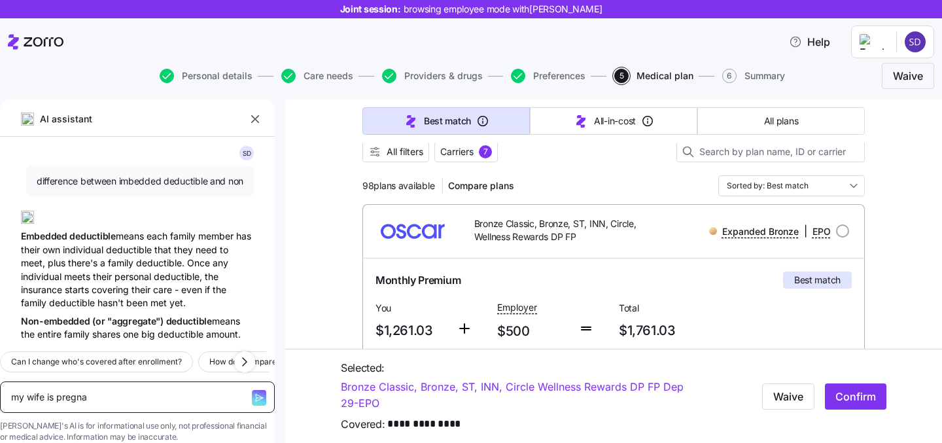
type textarea "my wife is pregnan"
type textarea "x"
type textarea "my wife is pregnant"
type textarea "x"
type textarea "my wife is pregnant"
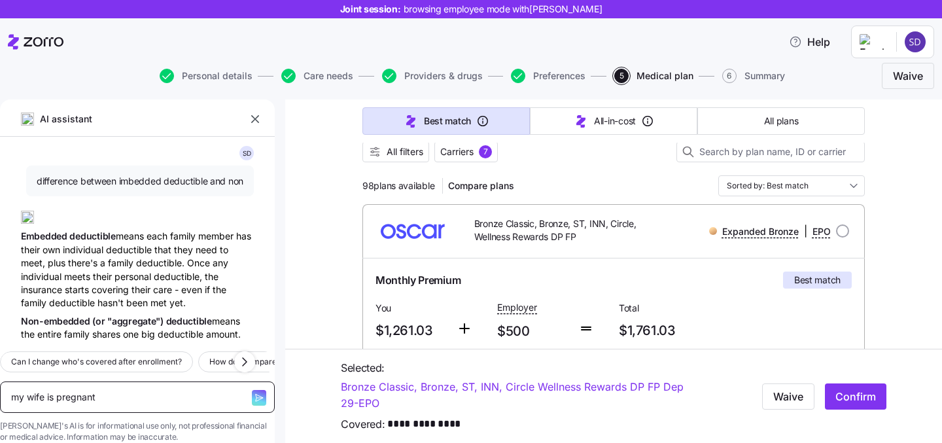
type textarea "x"
type textarea "my wife is pregnant w"
type textarea "x"
type textarea "my wife is pregnant wh"
type textarea "x"
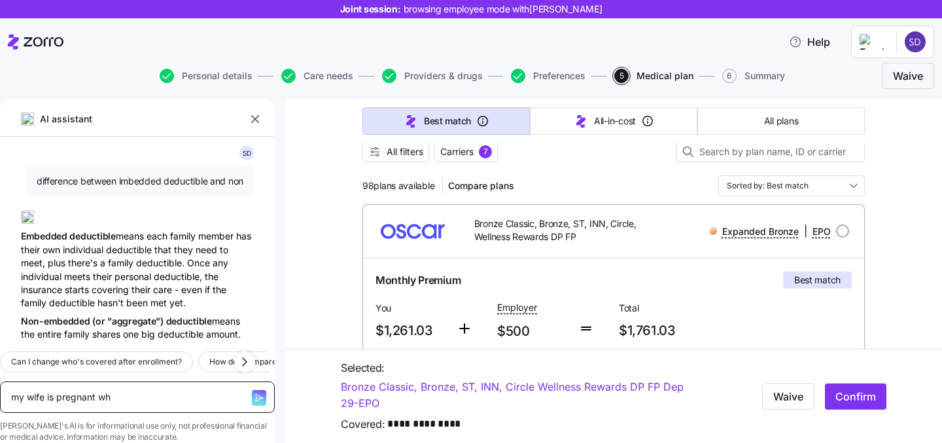
type textarea "my wife is pregnant wha"
type textarea "x"
type textarea "my wife is pregnant what"
type textarea "x"
type textarea "my wife is pregnant what p"
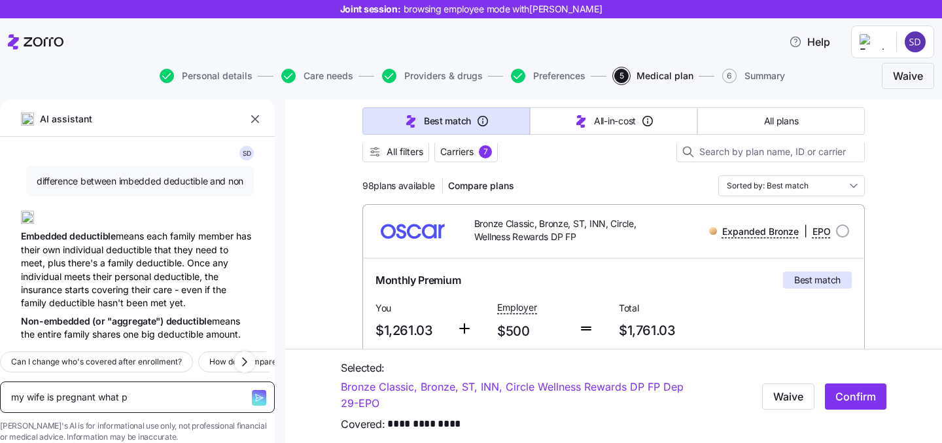
type textarea "x"
type textarea "my wife is pregnant what pl"
type textarea "x"
type textarea "my wife is pregnant what pla"
type textarea "x"
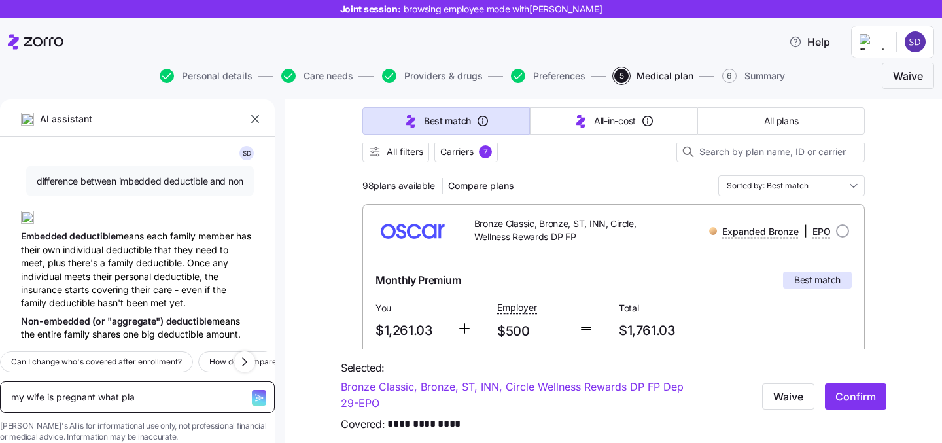
type textarea "my wife is pregnant what plan"
type textarea "x"
type textarea "my wife is pregnant what plan"
type textarea "x"
type textarea "my wife is pregnant what plan do"
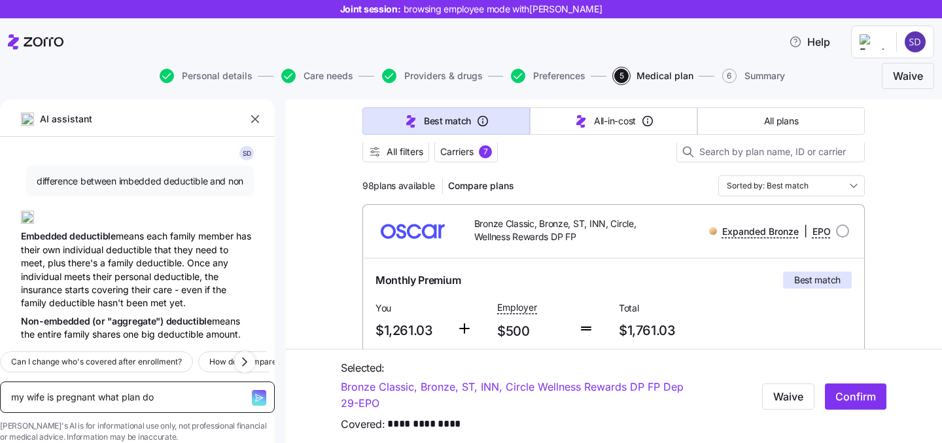
type textarea "x"
type textarea "my wife is pregnant what plan do"
type textarea "x"
type textarea "my wife is pregnant what plan do i"
type textarea "x"
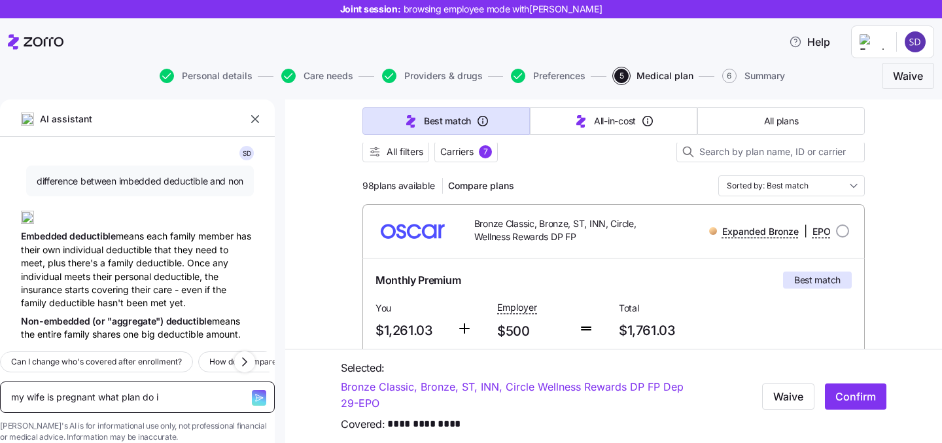
type textarea "my wife is pregnant what plan do i"
type textarea "x"
type textarea "my wife is pregnant what plan do i ch"
type textarea "x"
type textarea "my wife is pregnant what plan do i cho"
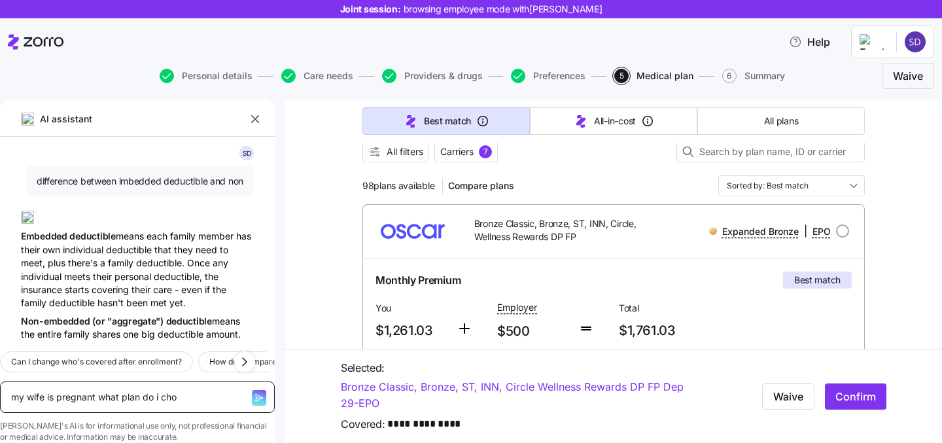
type textarea "x"
type textarea "my wife is pregnant what plan do i choo"
type textarea "x"
type textarea "my wife is pregnant what plan do i choos"
type textarea "x"
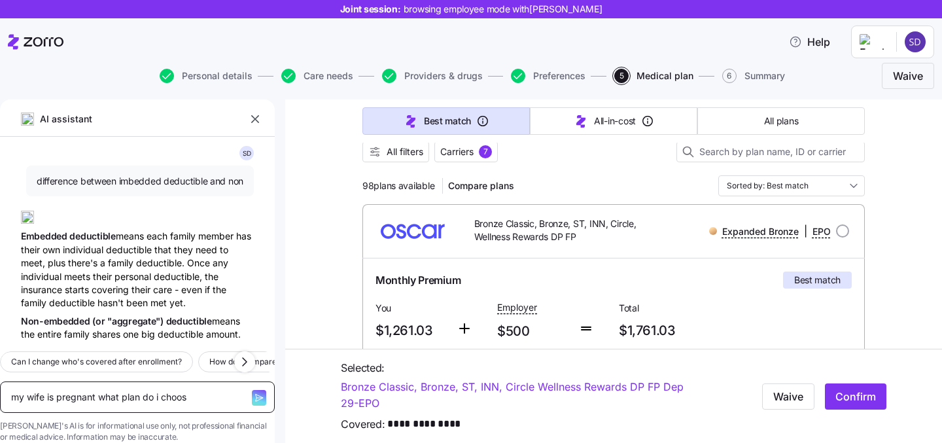
type textarea "my wife is pregnant what plan do i choose"
type textarea "x"
type textarea "my wife is pregnant what plan do i choose?"
type textarea "x"
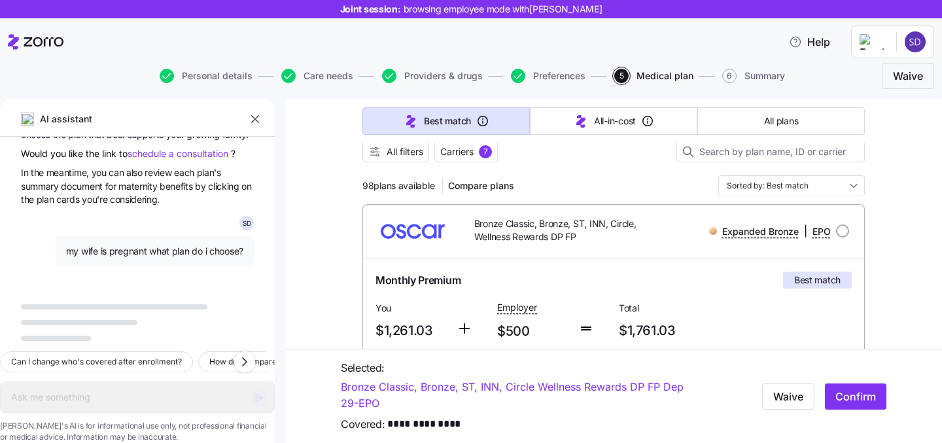
scroll to position [7229, 0]
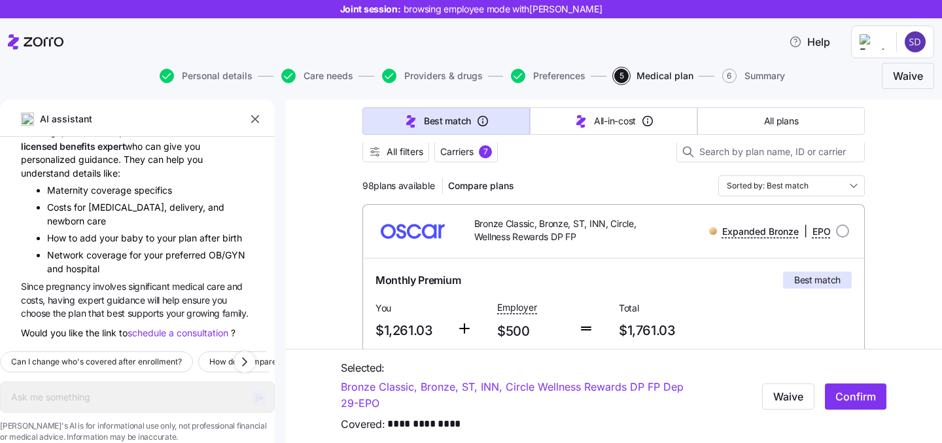
type textarea "x"
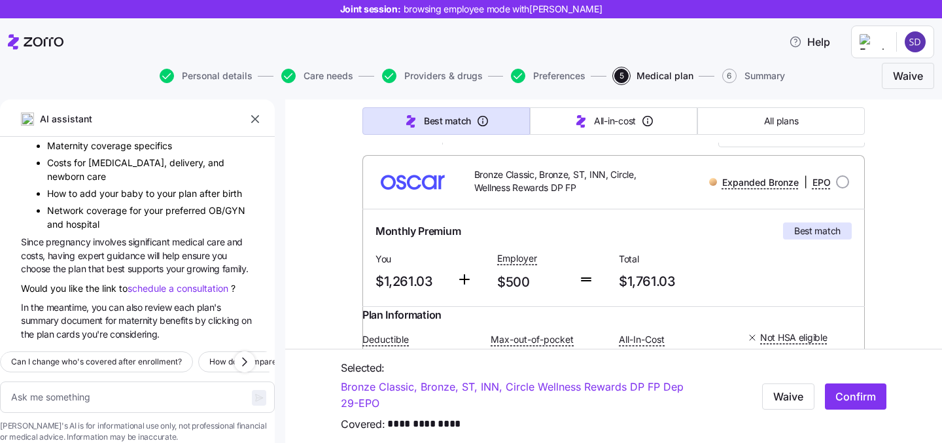
scroll to position [167, 0]
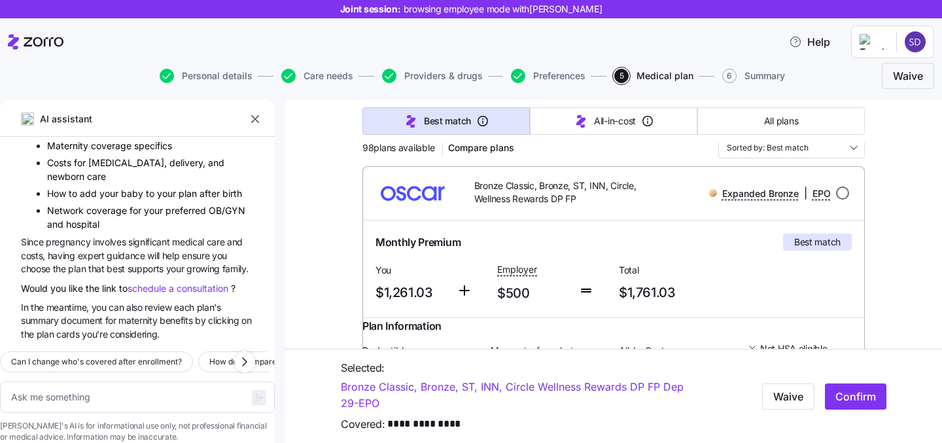
click at [838, 190] on input "radio" at bounding box center [842, 192] width 13 height 13
radio input "true"
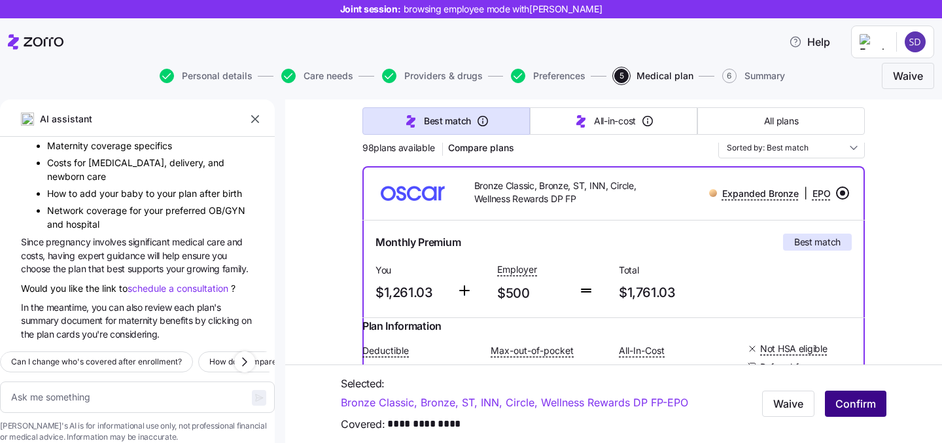
click at [844, 404] on span "Confirm" at bounding box center [855, 404] width 41 height 16
type textarea "x"
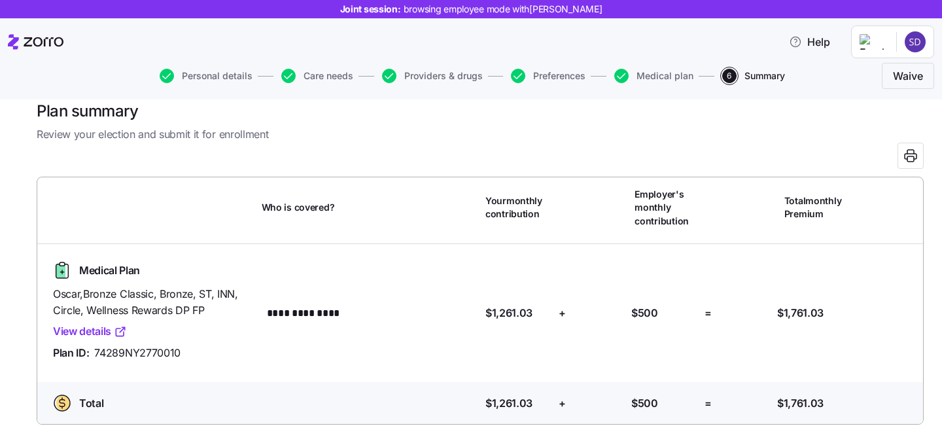
scroll to position [20, 0]
click at [166, 78] on icon "button" at bounding box center [167, 76] width 14 height 14
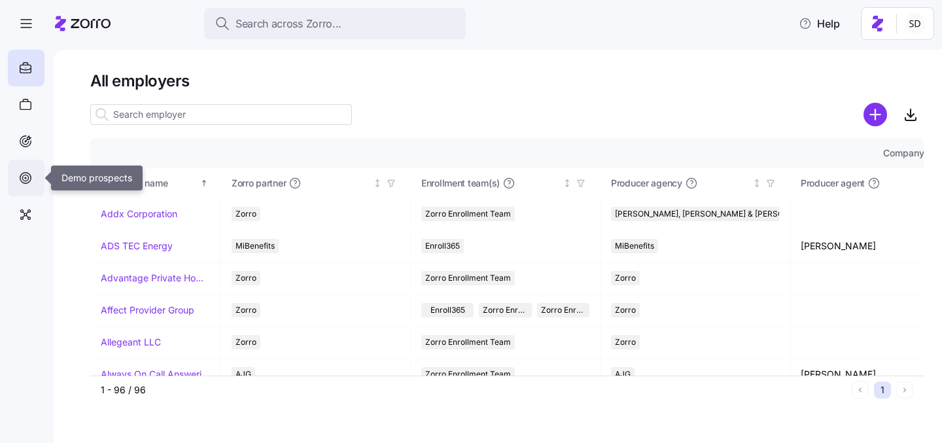
click at [27, 178] on icon at bounding box center [25, 178] width 14 height 16
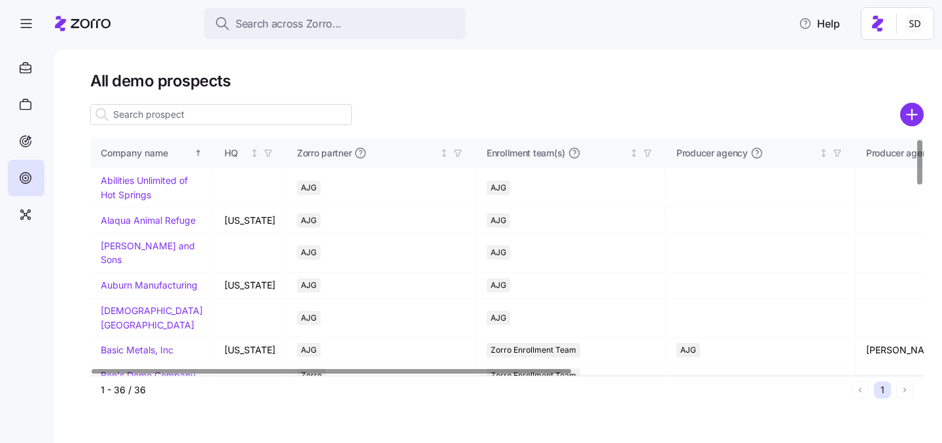
click at [161, 113] on input at bounding box center [221, 114] width 262 height 21
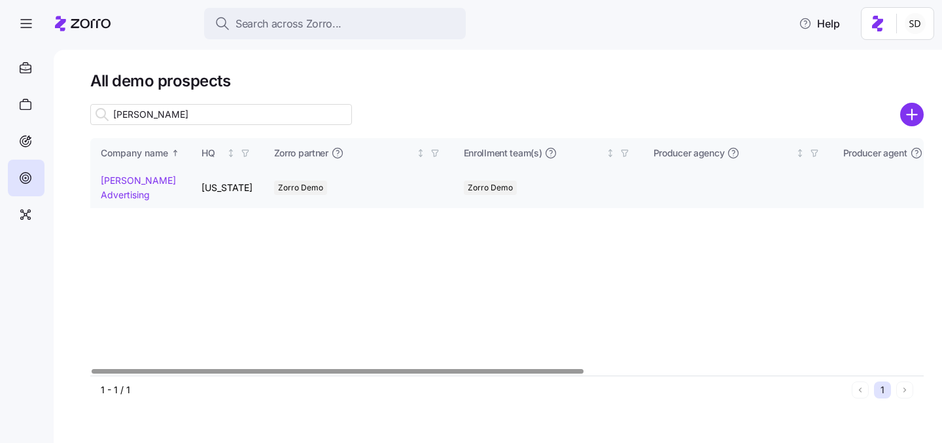
type input "kurian"
click at [118, 179] on link "Kurian's Advertising" at bounding box center [138, 188] width 75 height 26
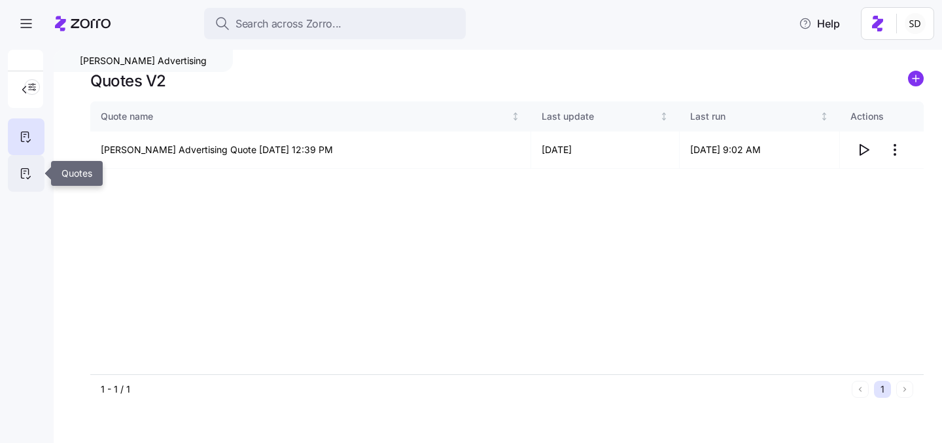
click at [22, 165] on div at bounding box center [26, 173] width 37 height 37
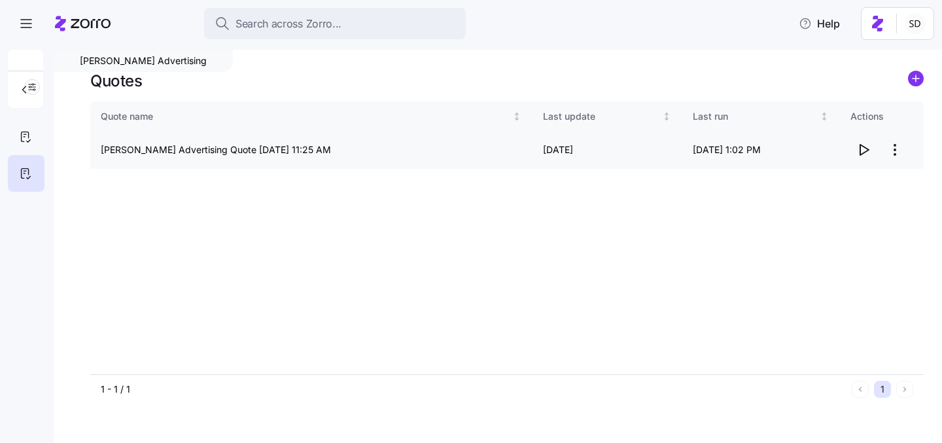
click at [862, 152] on icon "button" at bounding box center [864, 150] width 16 height 16
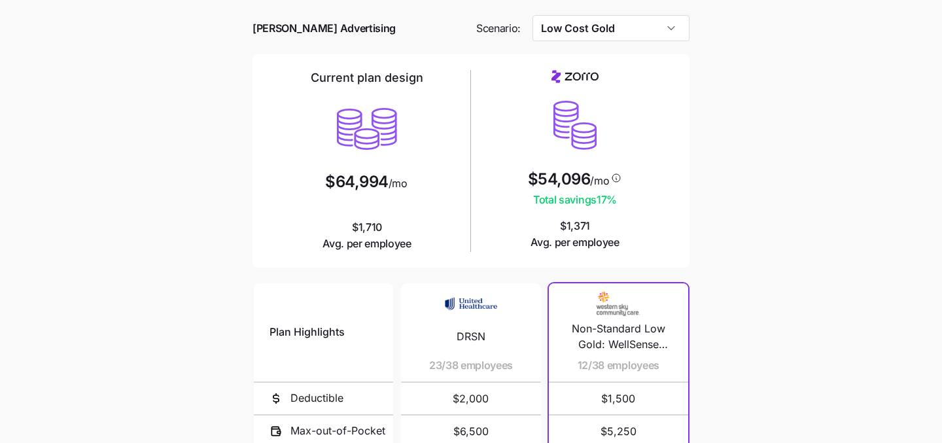
scroll to position [49, 0]
click at [665, 56] on div "Current plan design $64,994 /mo $1,710 Avg. per employee $54,096 /mo Total savi…" at bounding box center [470, 159] width 437 height 213
click at [665, 27] on input "Low Cost Gold" at bounding box center [611, 27] width 158 height 26
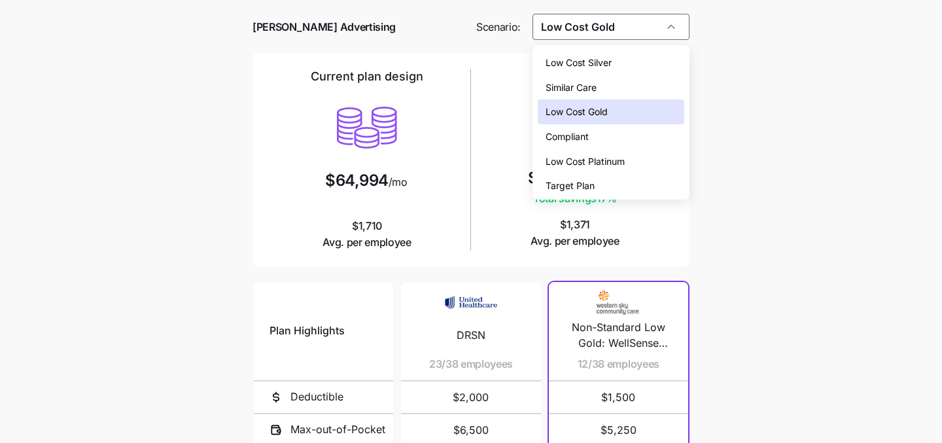
click at [656, 61] on div "Low Cost Silver" at bounding box center [611, 62] width 147 height 25
type input "Low Cost Silver"
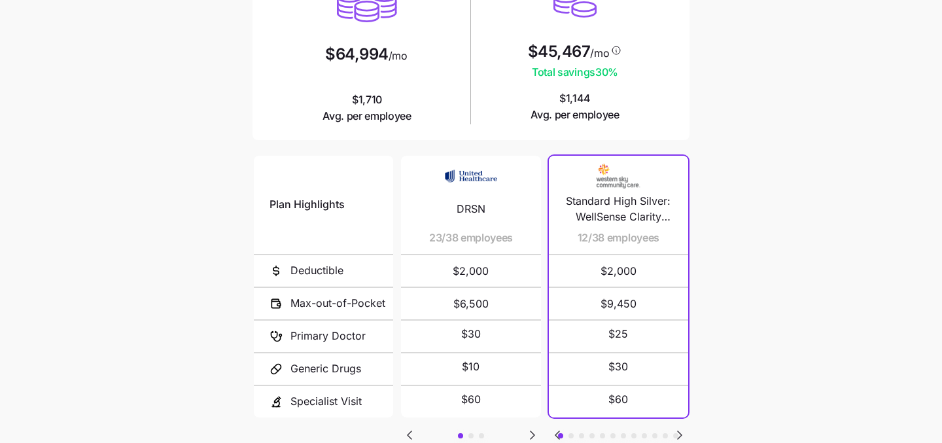
scroll to position [218, 0]
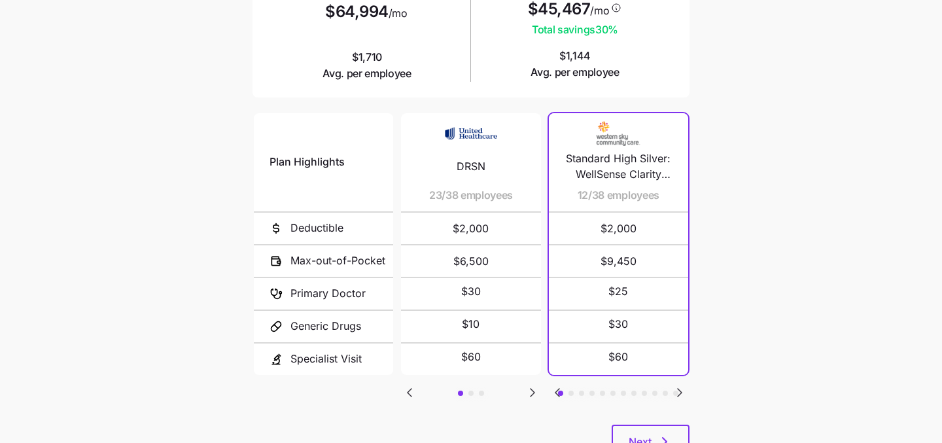
click at [680, 386] on icon "Go to next slide" at bounding box center [680, 393] width 16 height 16
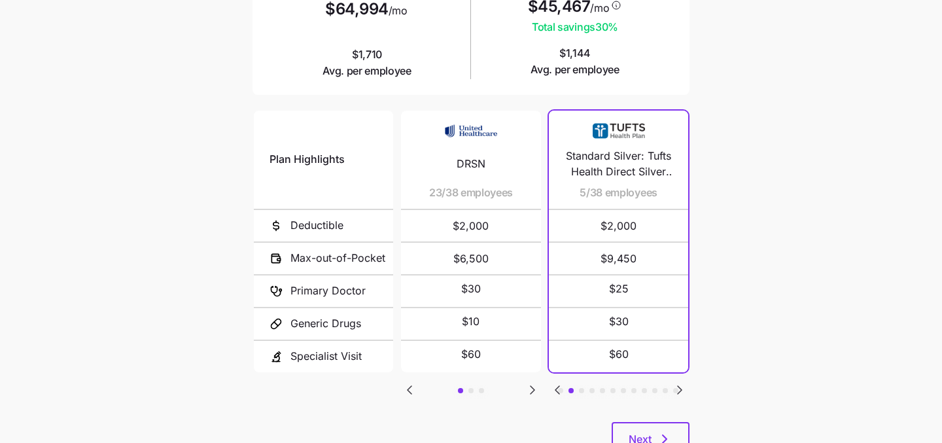
scroll to position [246, 0]
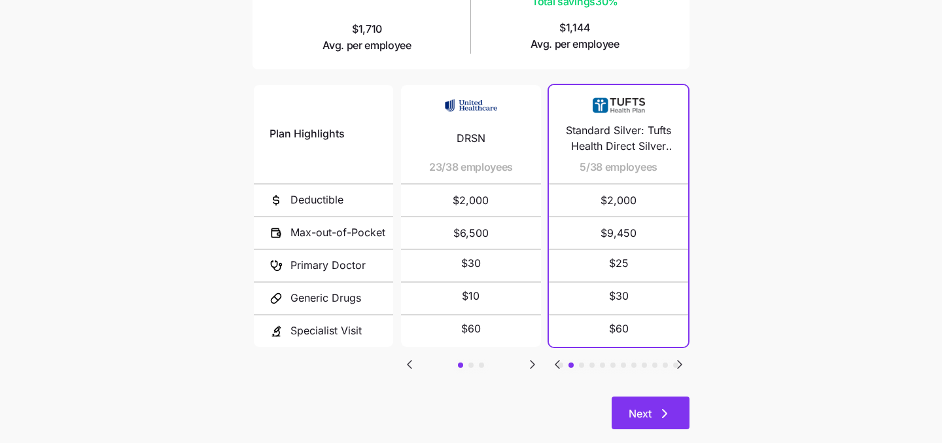
click at [662, 409] on icon "button" at bounding box center [665, 414] width 16 height 16
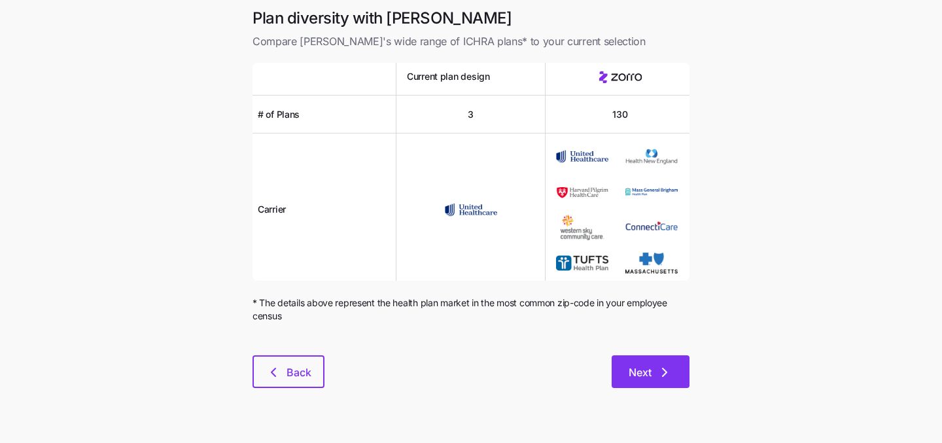
click at [641, 375] on span "Next" at bounding box center [640, 372] width 23 height 16
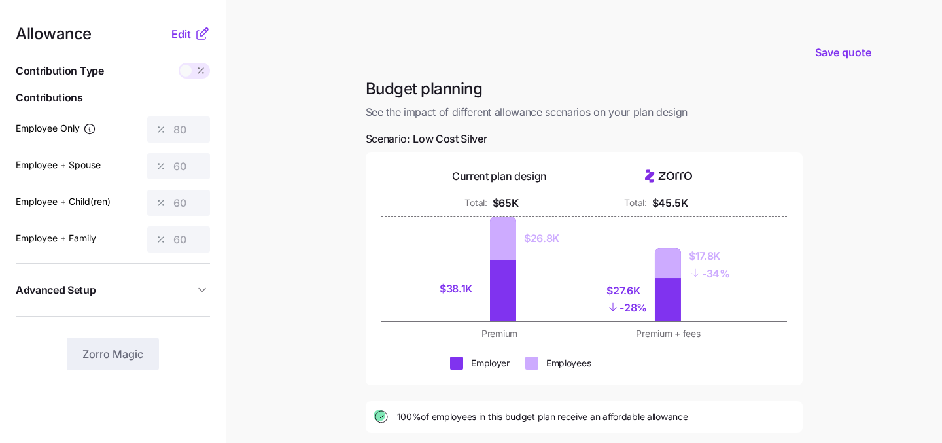
scroll to position [25, 0]
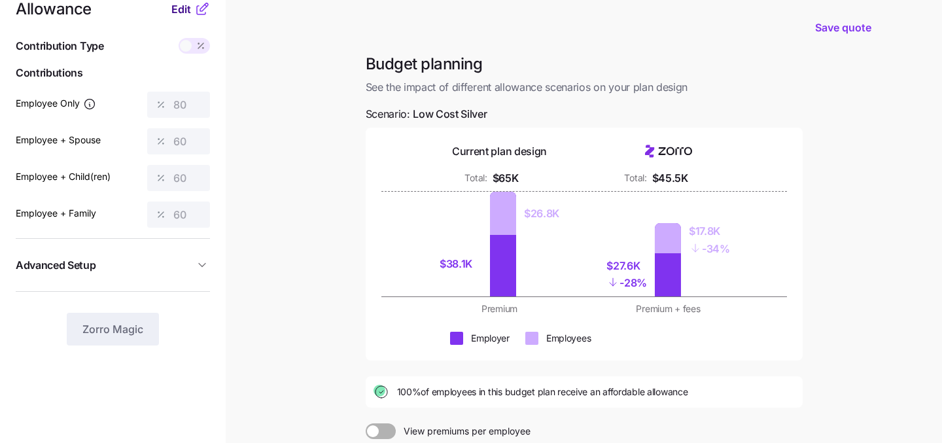
click at [182, 8] on span "Edit" at bounding box center [181, 9] width 20 height 16
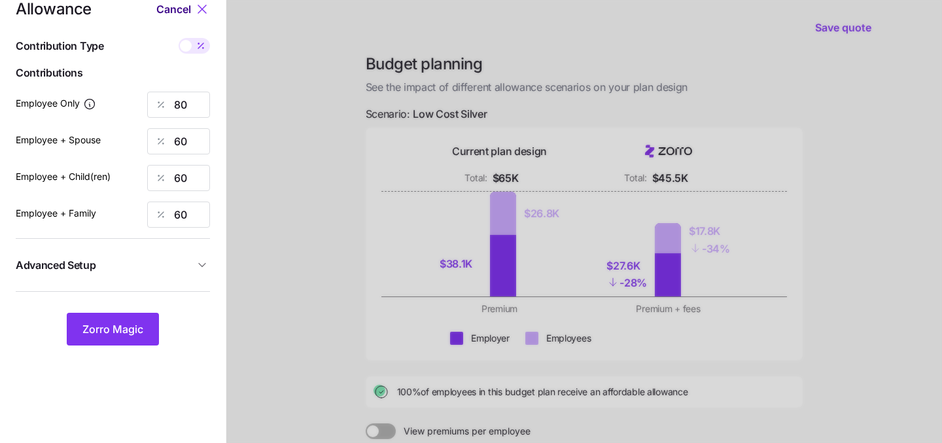
click at [176, 14] on span "Cancel" at bounding box center [173, 9] width 35 height 16
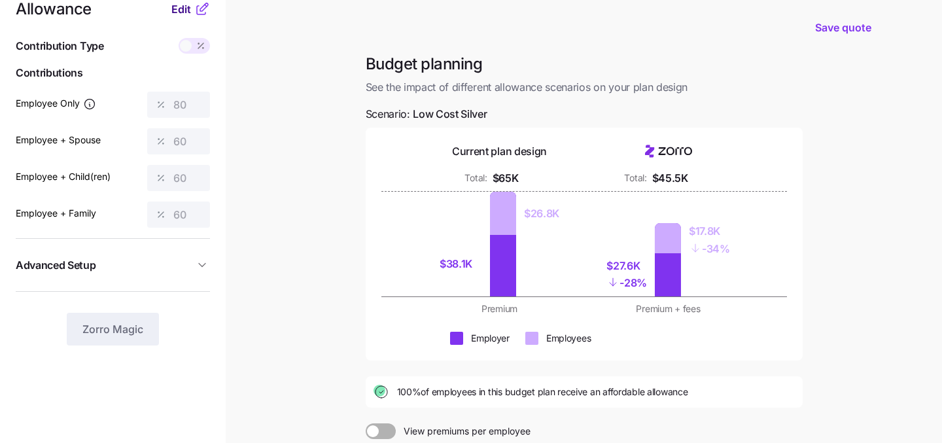
click at [181, 12] on span "Edit" at bounding box center [181, 9] width 20 height 16
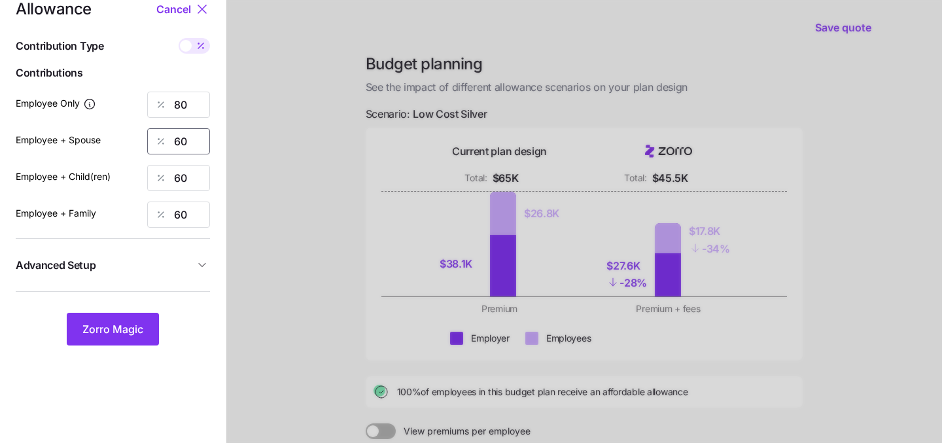
click at [190, 141] on input "60" at bounding box center [178, 141] width 63 height 26
type input "0"
click at [194, 183] on input "60" at bounding box center [178, 178] width 63 height 26
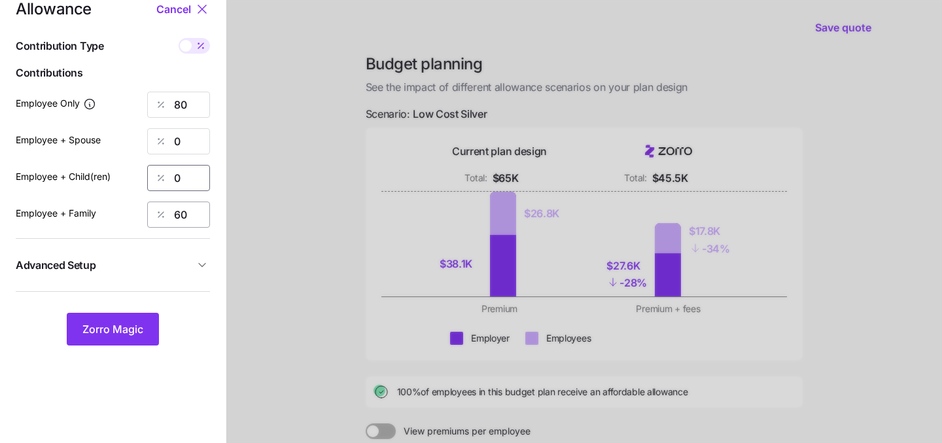
type input "0"
click at [183, 211] on input "60" at bounding box center [178, 214] width 63 height 26
type input "0"
click at [188, 110] on input "80" at bounding box center [178, 105] width 63 height 26
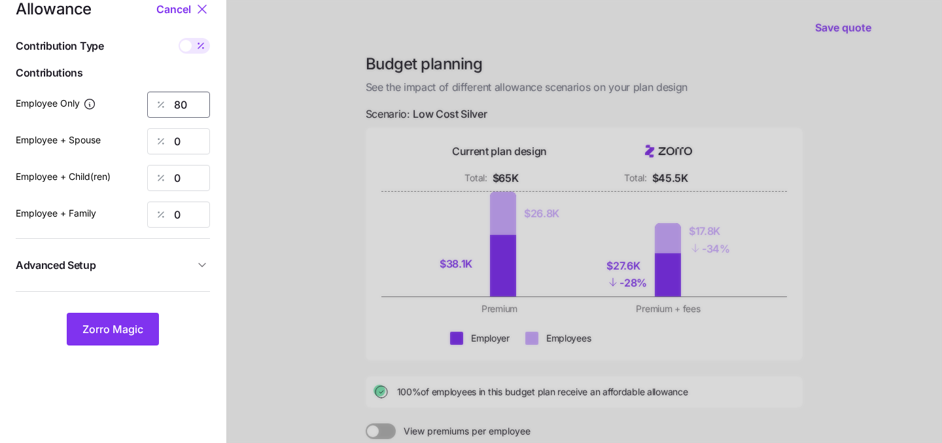
type input "8"
type input "70"
click at [240, 355] on div at bounding box center [584, 296] width 716 height 643
click at [130, 326] on span "Zorro Magic" at bounding box center [112, 329] width 61 height 16
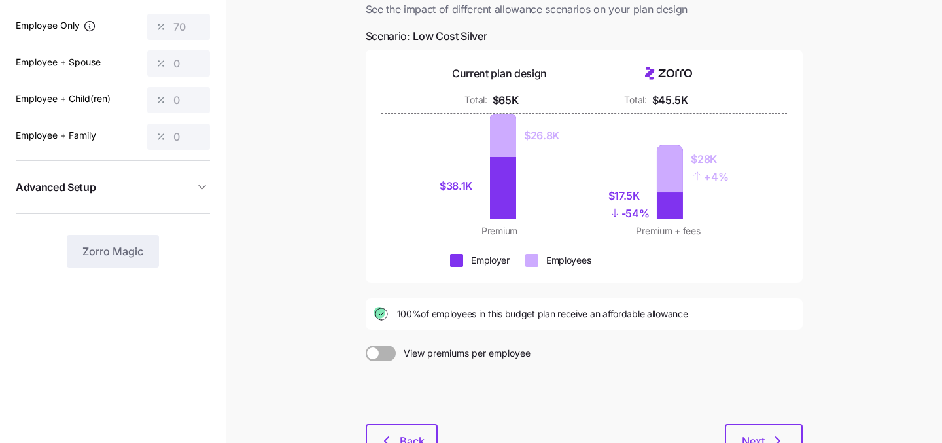
scroll to position [134, 0]
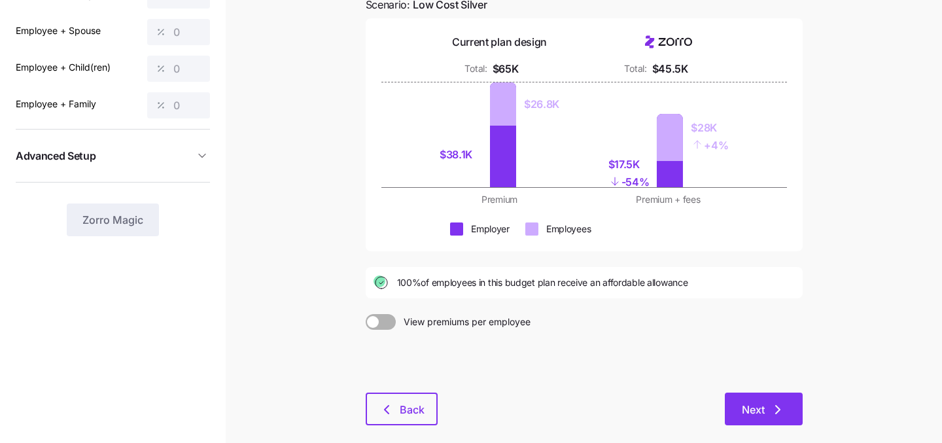
click at [743, 402] on button "Next" at bounding box center [764, 408] width 78 height 33
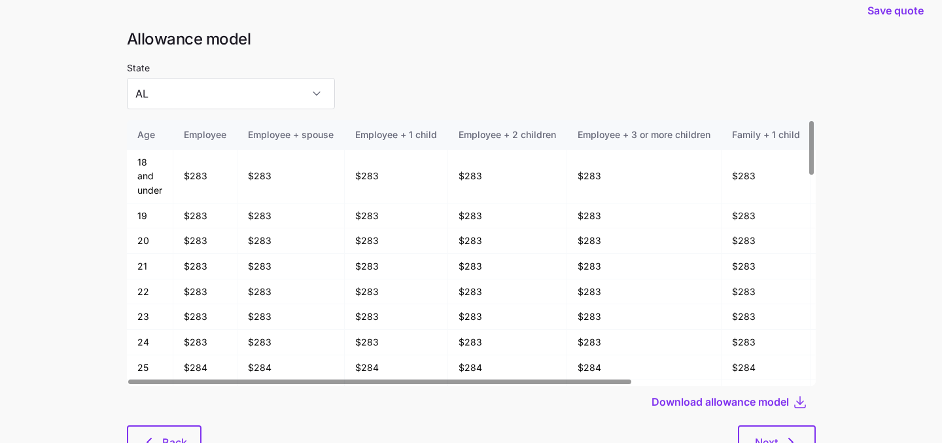
scroll to position [20, 0]
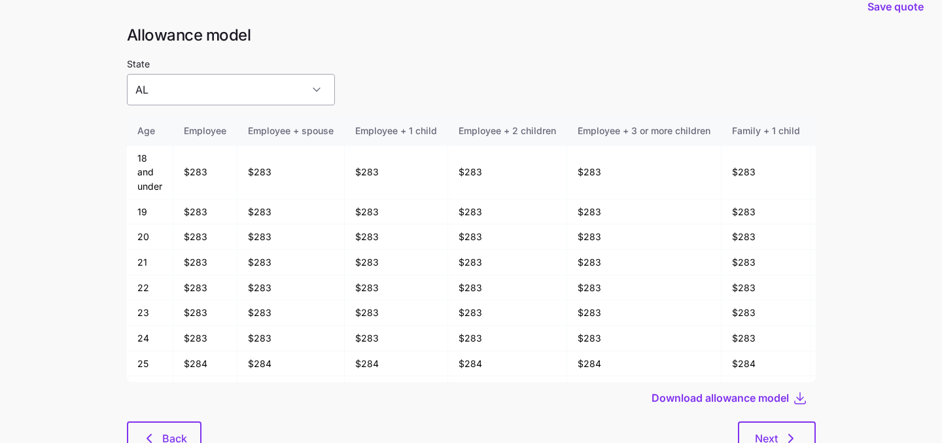
click at [277, 92] on input "AL" at bounding box center [231, 89] width 208 height 31
click at [377, 78] on div "State AL" at bounding box center [471, 81] width 689 height 50
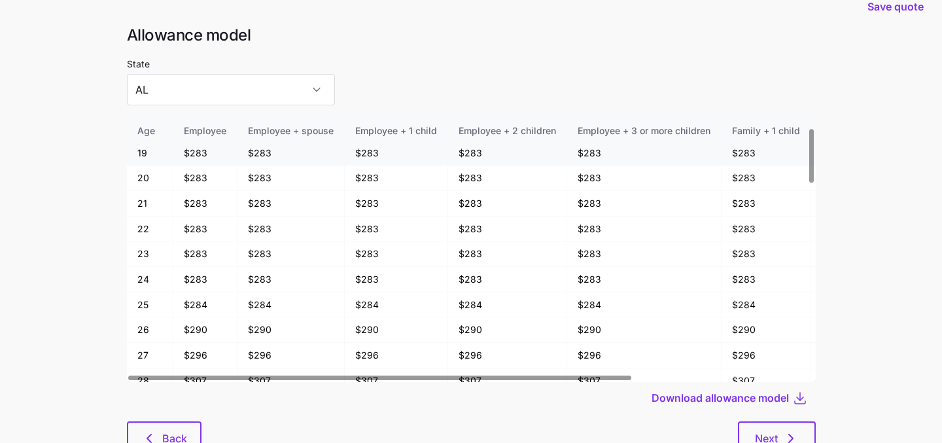
scroll to position [60, 0]
drag, startPoint x: 182, startPoint y: 303, endPoint x: 210, endPoint y: 303, distance: 28.1
click at [209, 303] on td "$284" at bounding box center [205, 305] width 64 height 26
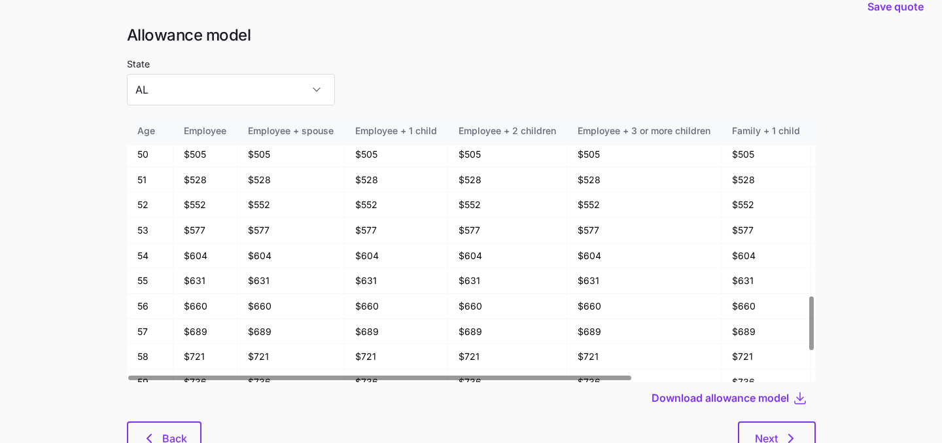
scroll to position [910, 0]
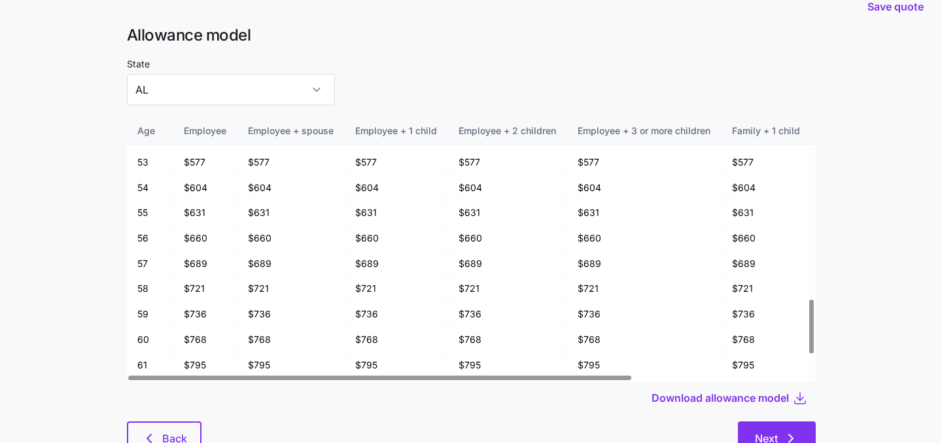
click at [752, 432] on button "Next" at bounding box center [777, 437] width 78 height 33
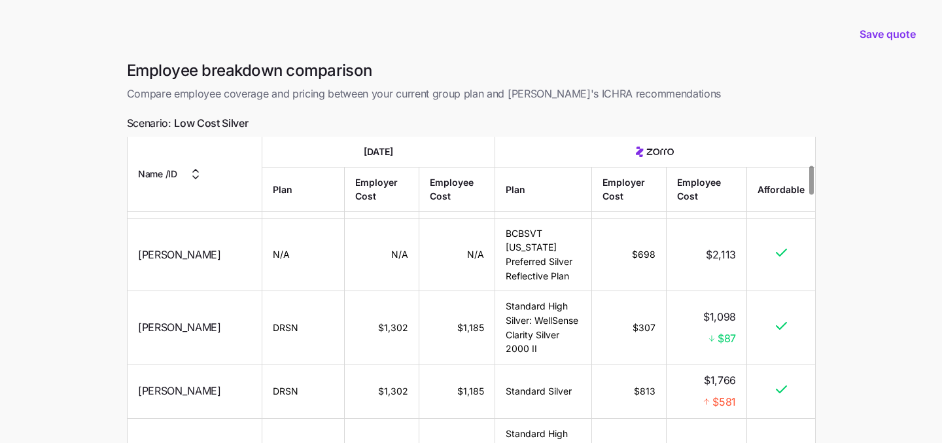
scroll to position [360, 0]
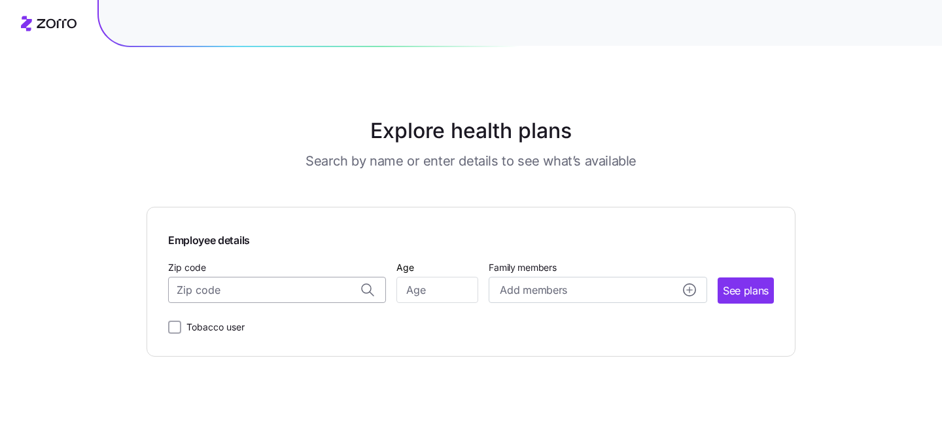
click at [236, 291] on input "Zip code" at bounding box center [277, 290] width 218 height 26
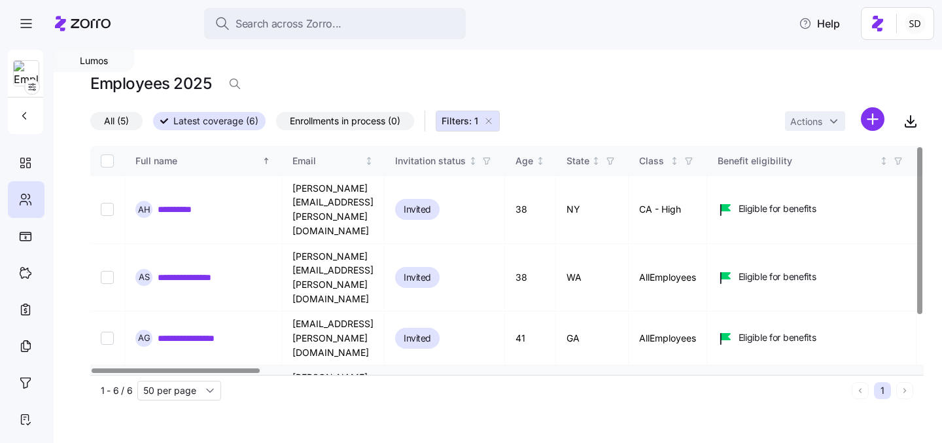
scroll to position [71, 0]
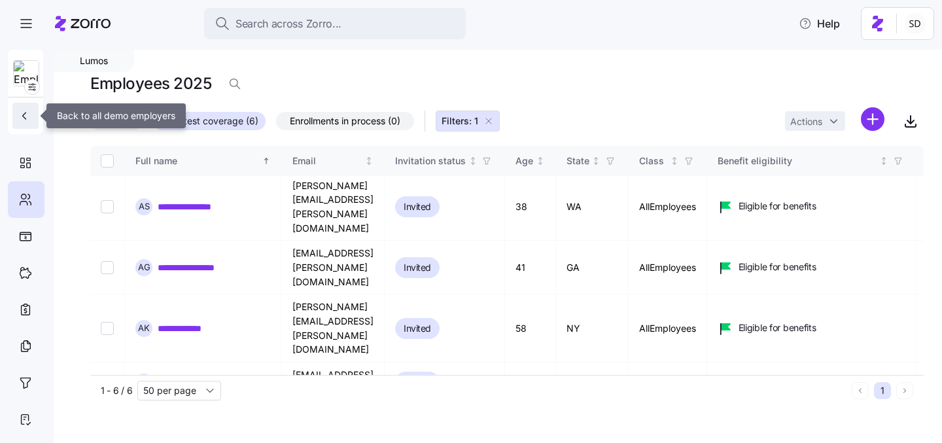
click at [23, 115] on icon "button" at bounding box center [24, 116] width 3 height 7
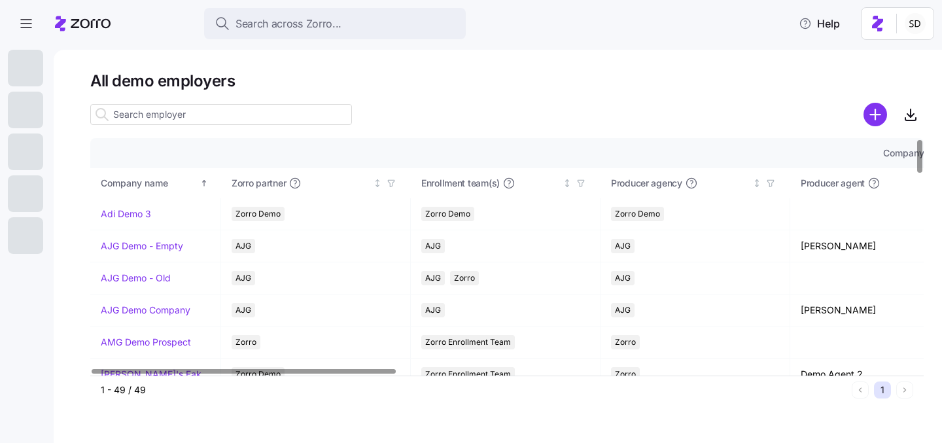
click at [130, 114] on input at bounding box center [221, 114] width 262 height 21
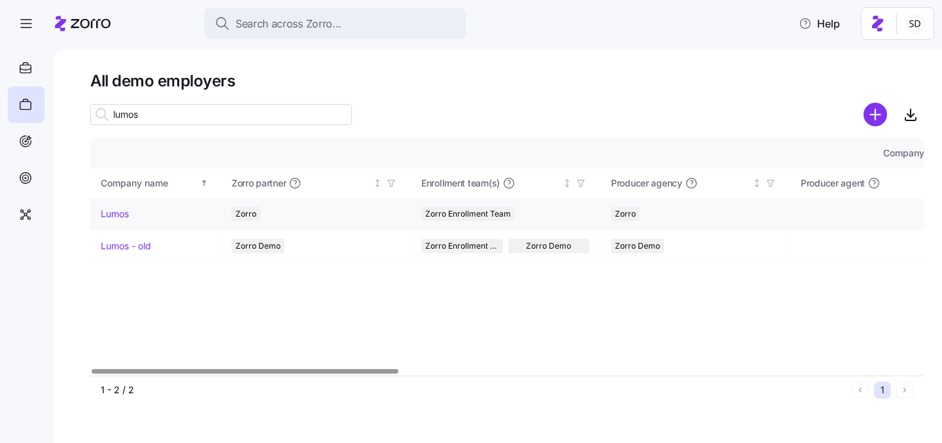
type input "lumos"
click at [109, 215] on link "Lumos" at bounding box center [115, 213] width 28 height 13
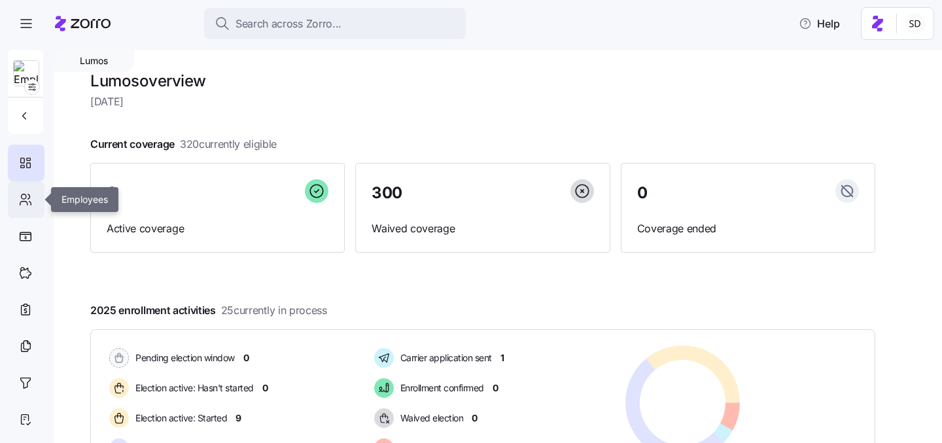
click at [30, 201] on icon at bounding box center [25, 200] width 14 height 16
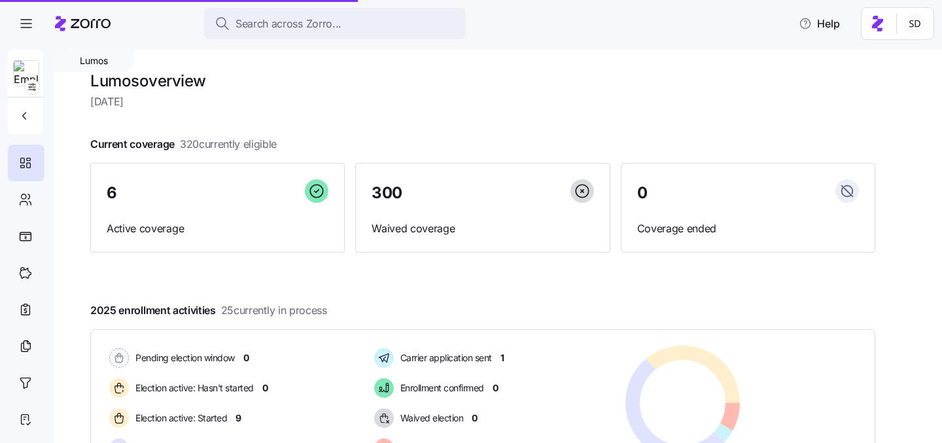
scroll to position [5, 0]
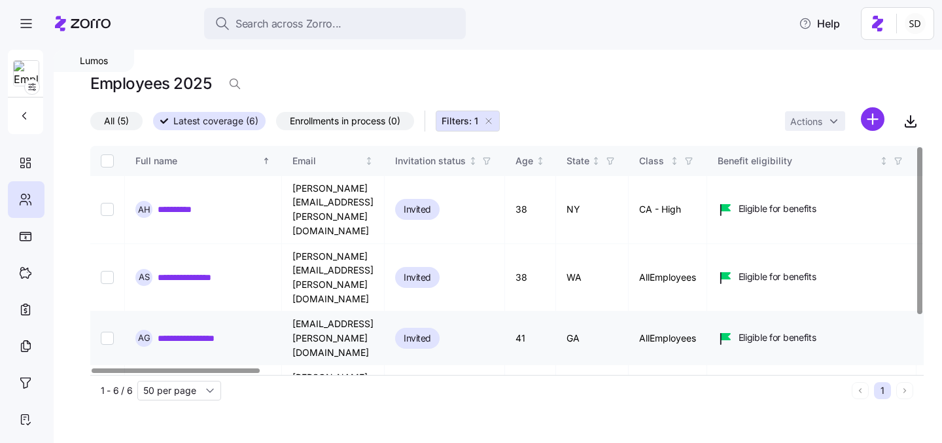
scroll to position [71, 0]
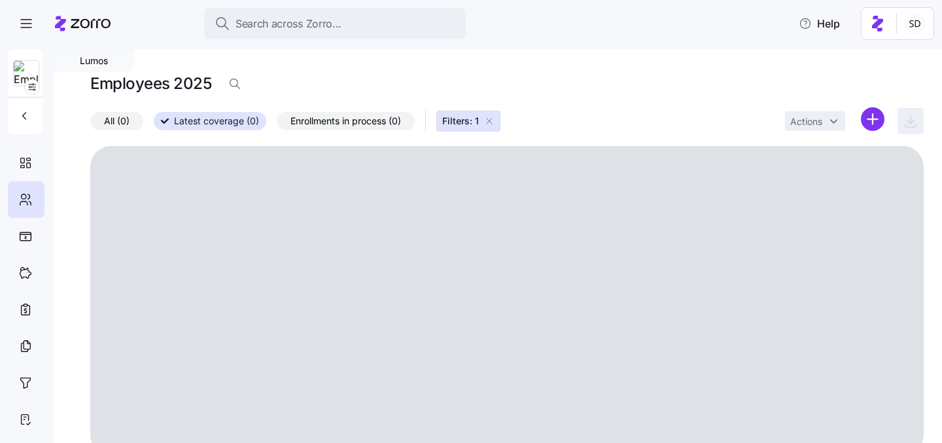
click at [492, 120] on icon "button" at bounding box center [489, 120] width 5 height 5
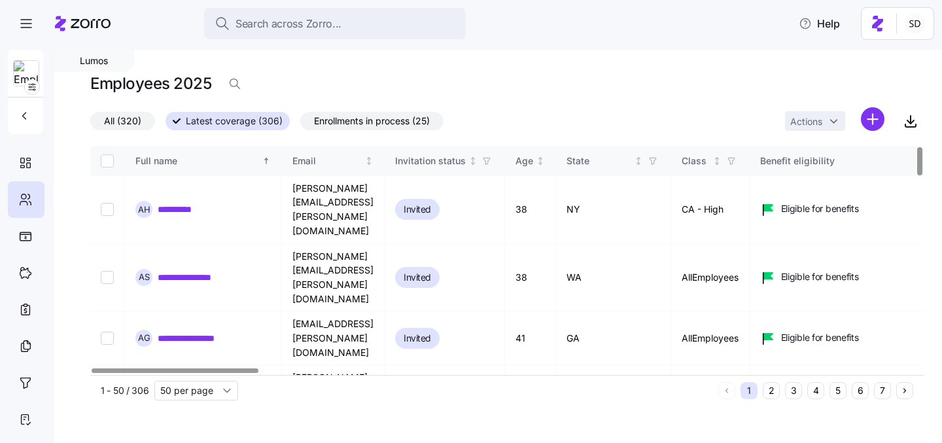
click at [860, 389] on button "6" at bounding box center [860, 390] width 17 height 17
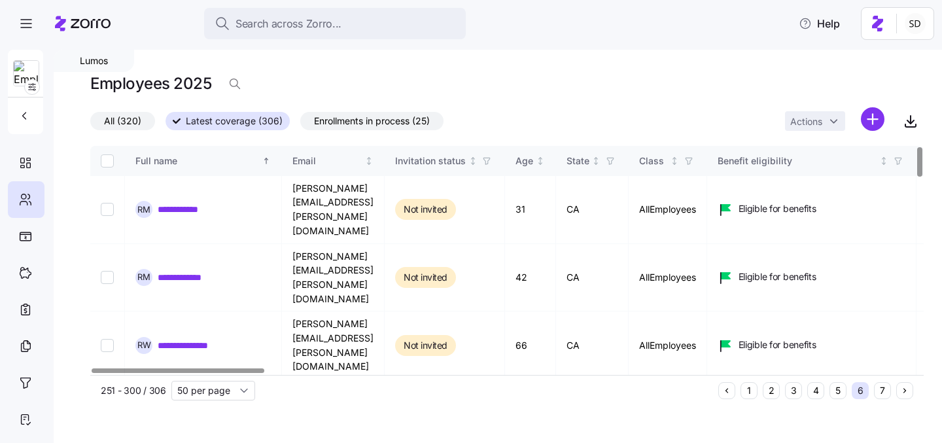
click at [206, 120] on span "Latest coverage (306)" at bounding box center [234, 121] width 97 height 17
click at [165, 125] on input "Latest coverage (306)" at bounding box center [165, 125] width 0 height 0
click at [122, 123] on span "All (320)" at bounding box center [122, 121] width 37 height 17
click at [90, 124] on input "All (320)" at bounding box center [90, 124] width 0 height 0
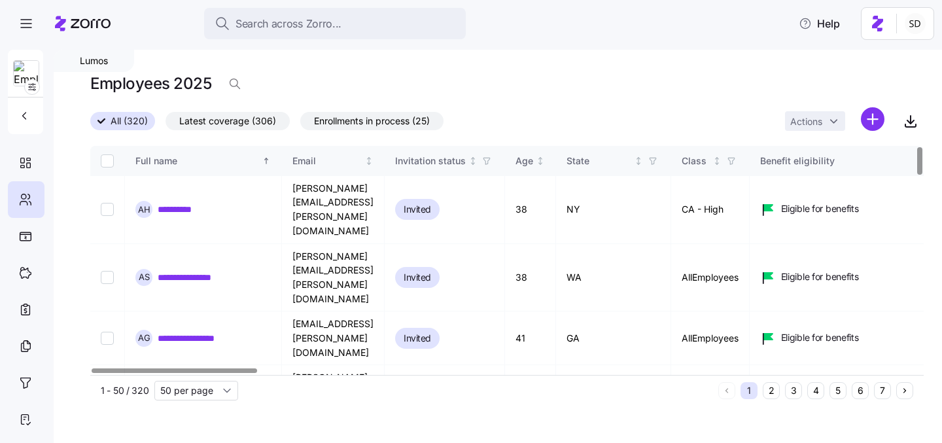
click at [861, 392] on button "6" at bounding box center [860, 390] width 17 height 17
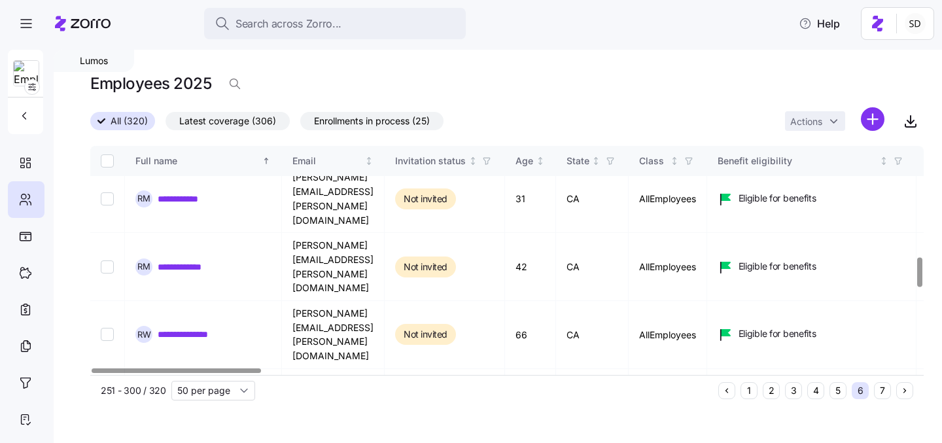
scroll to position [901, 0]
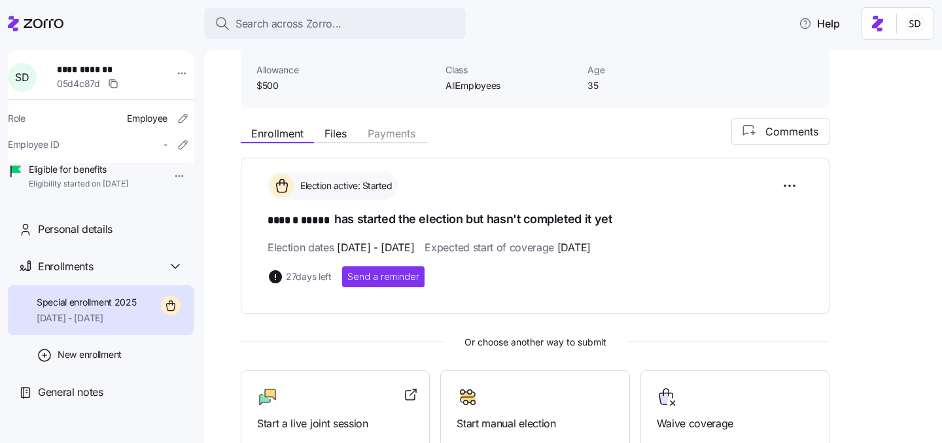
scroll to position [232, 0]
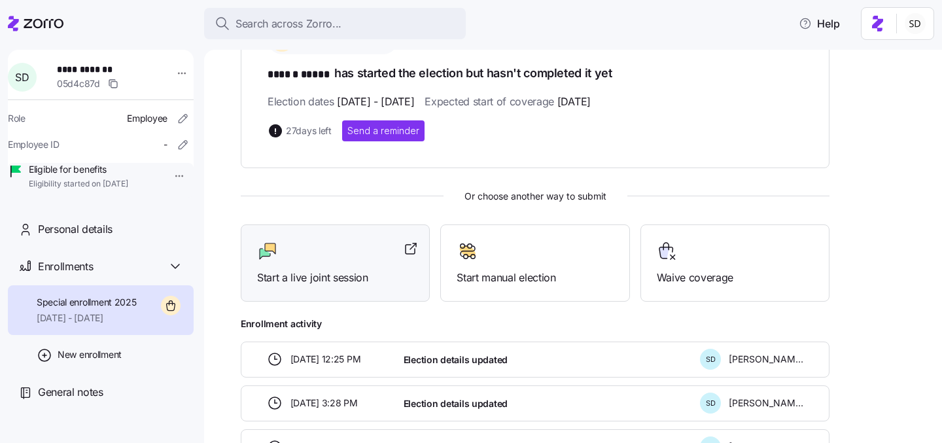
click at [328, 267] on div "Start a live joint session" at bounding box center [335, 263] width 156 height 45
